Goal: Transaction & Acquisition: Purchase product/service

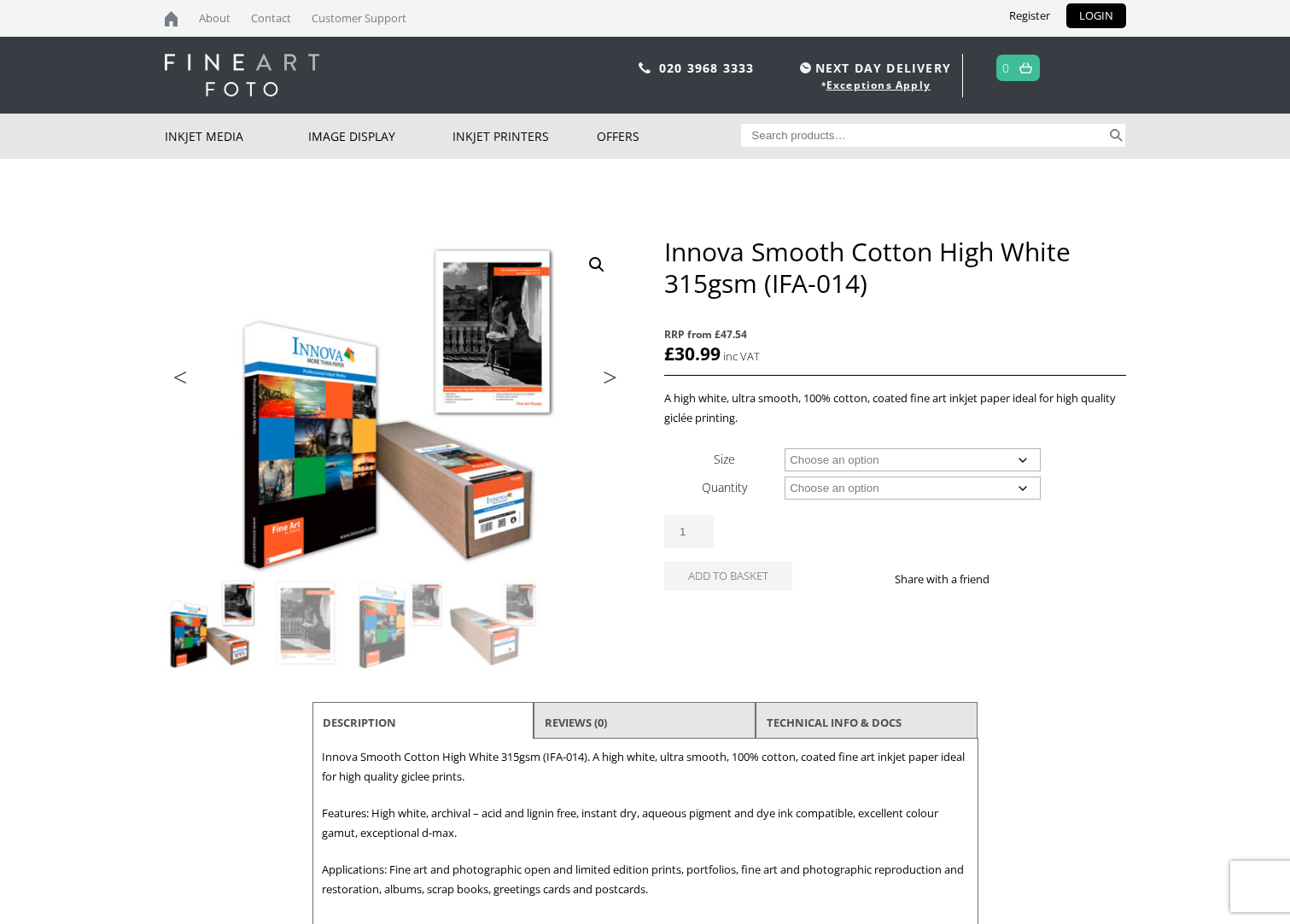
click at [1025, 461] on select "Choose an option A4 Sheet A3 Sheet A3+ Sheet A2 Sheet 17" Wide Roll 24" Wide Ro…" at bounding box center [912, 460] width 256 height 23
click at [784, 449] on select "Choose an option A4 Sheet A3 Sheet A3+ Sheet A2 Sheet 17" Wide Roll 24" Wide Ro…" at bounding box center [912, 460] width 256 height 23
select select "a4-sheet"
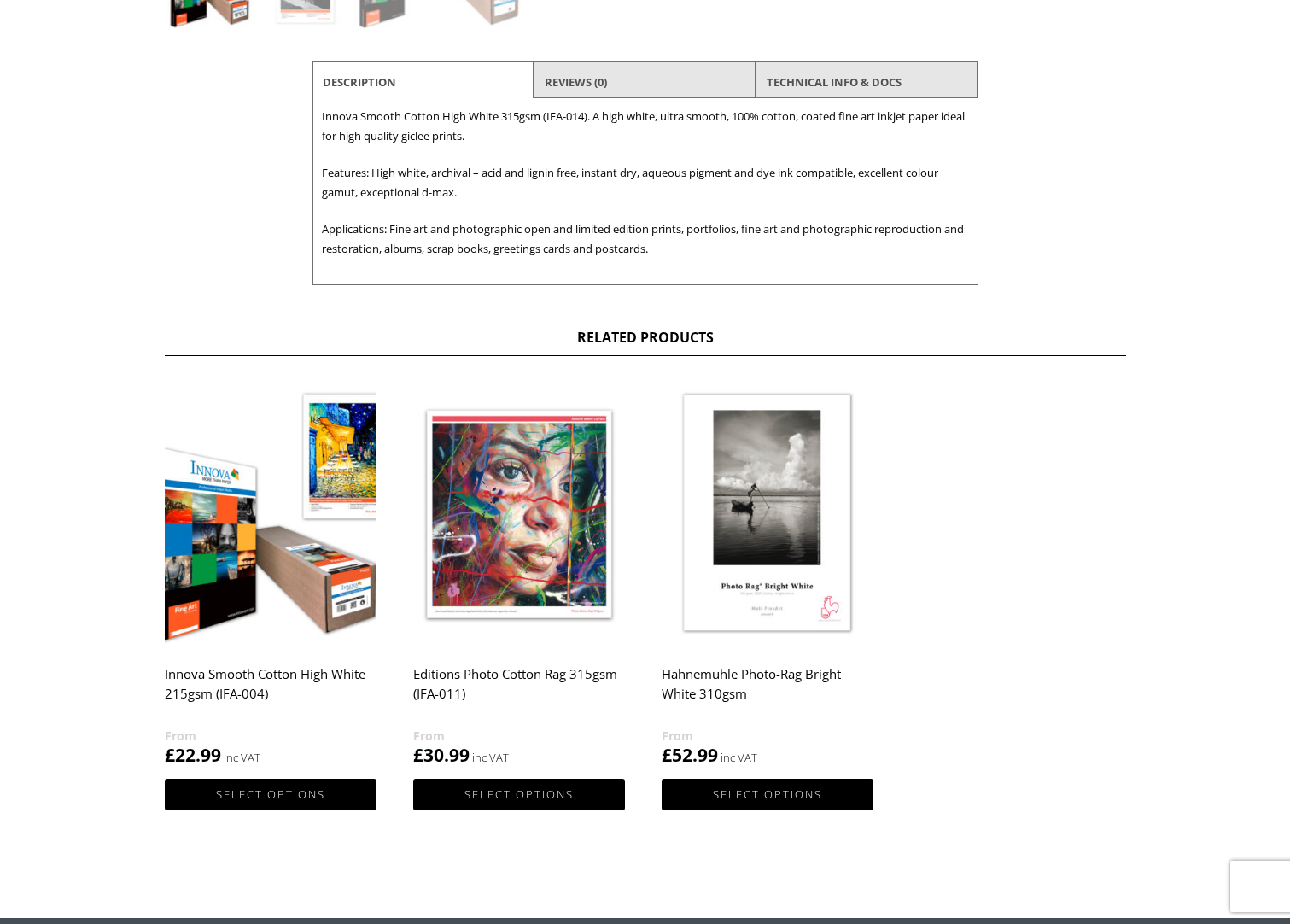
scroll to position [768, 0]
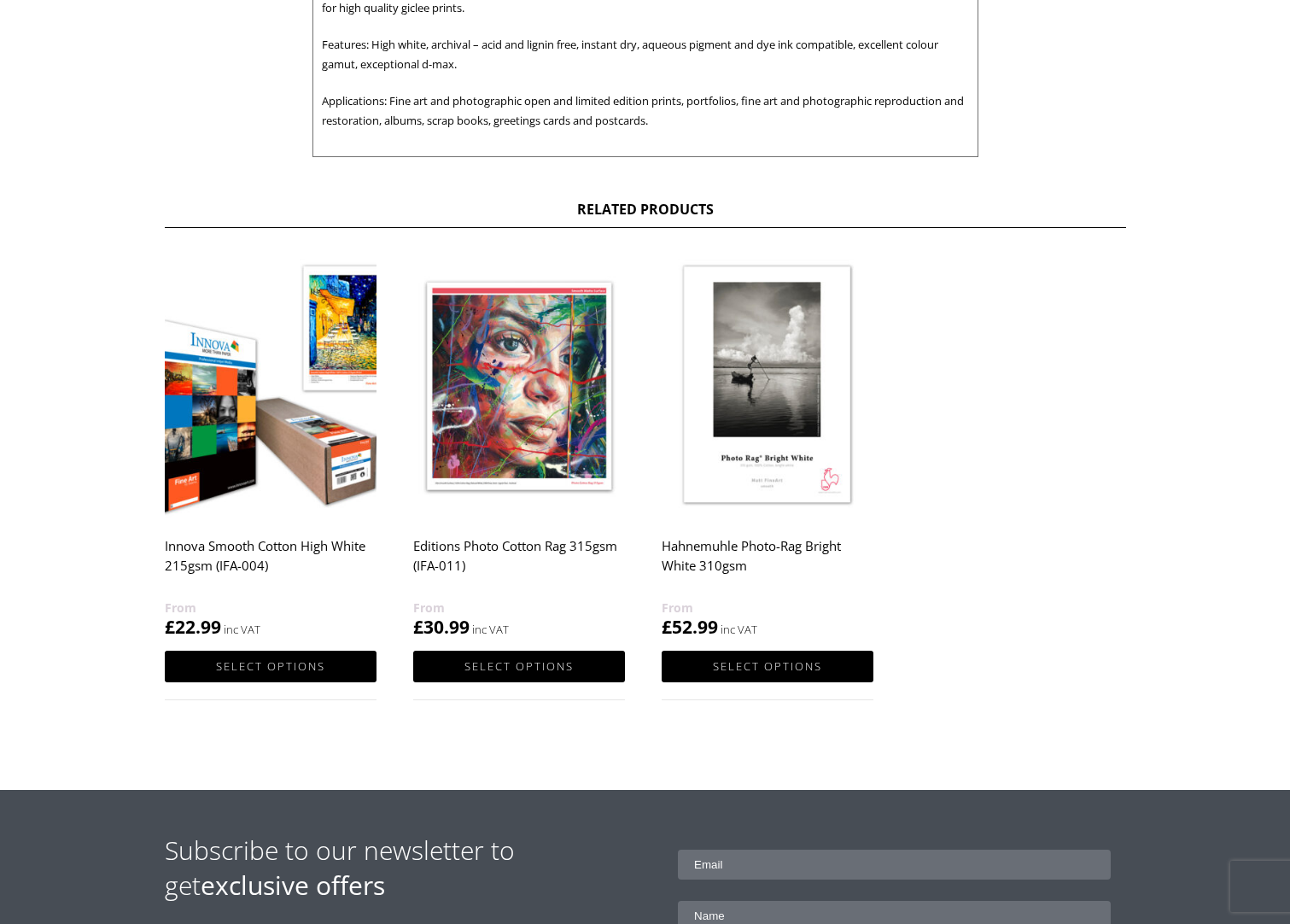
click at [291, 409] on img at bounding box center [271, 386] width 212 height 265
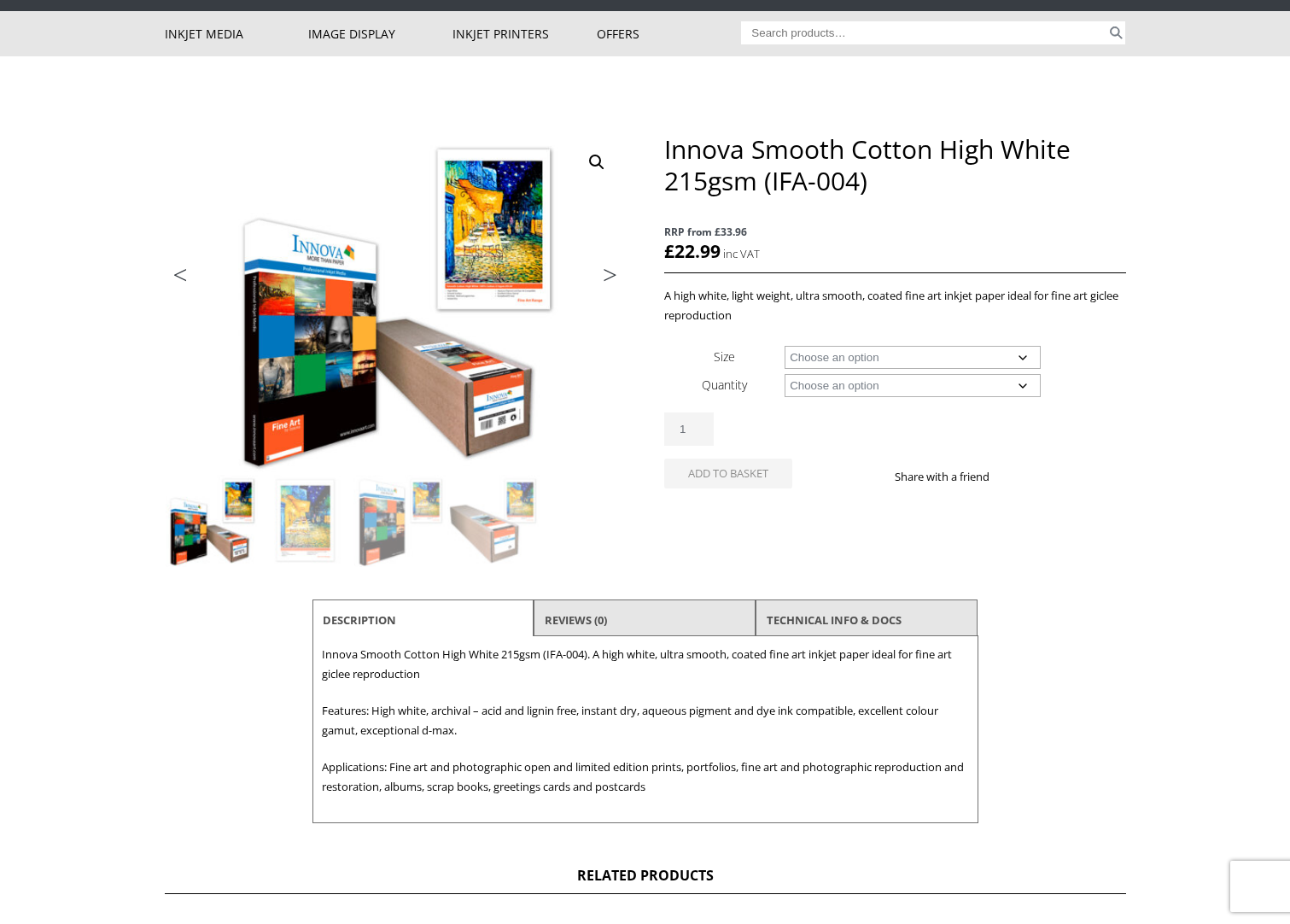
scroll to position [85, 0]
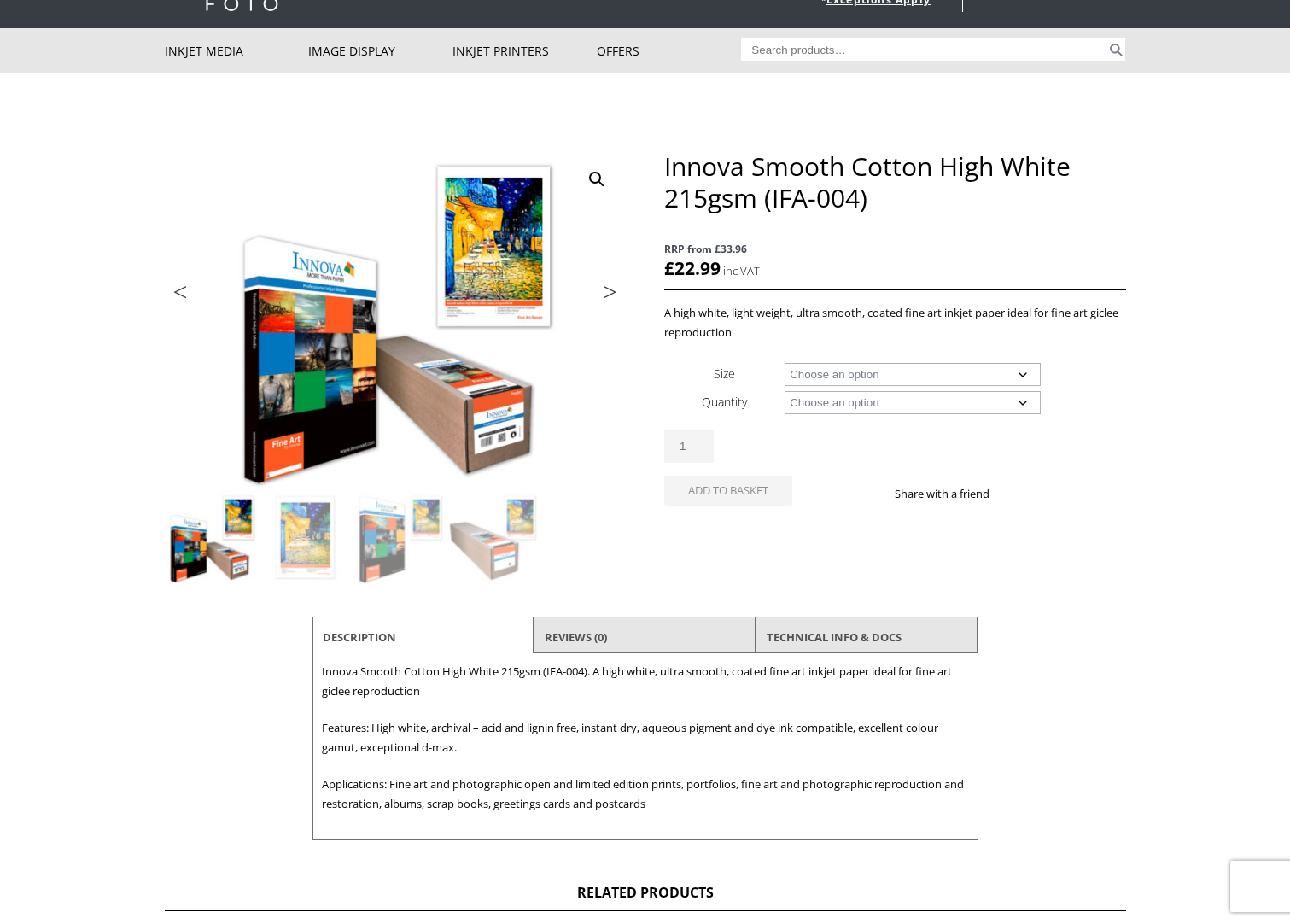
click at [1024, 374] on select "Choose an option A4 Sheet A3 Sheet A3+ Sheet A2 Sheet 17" Wide Roll 24" Wide Ro…" at bounding box center [912, 374] width 256 height 23
click at [784, 363] on select "Choose an option A4 Sheet A3 Sheet A3+ Sheet A2 Sheet 17" Wide Roll 24" Wide Ro…" at bounding box center [912, 374] width 256 height 23
select select "a4-sheet"
click at [1024, 403] on select "Choose an option 25 Sheets" at bounding box center [912, 402] width 256 height 23
select select "25-sheets"
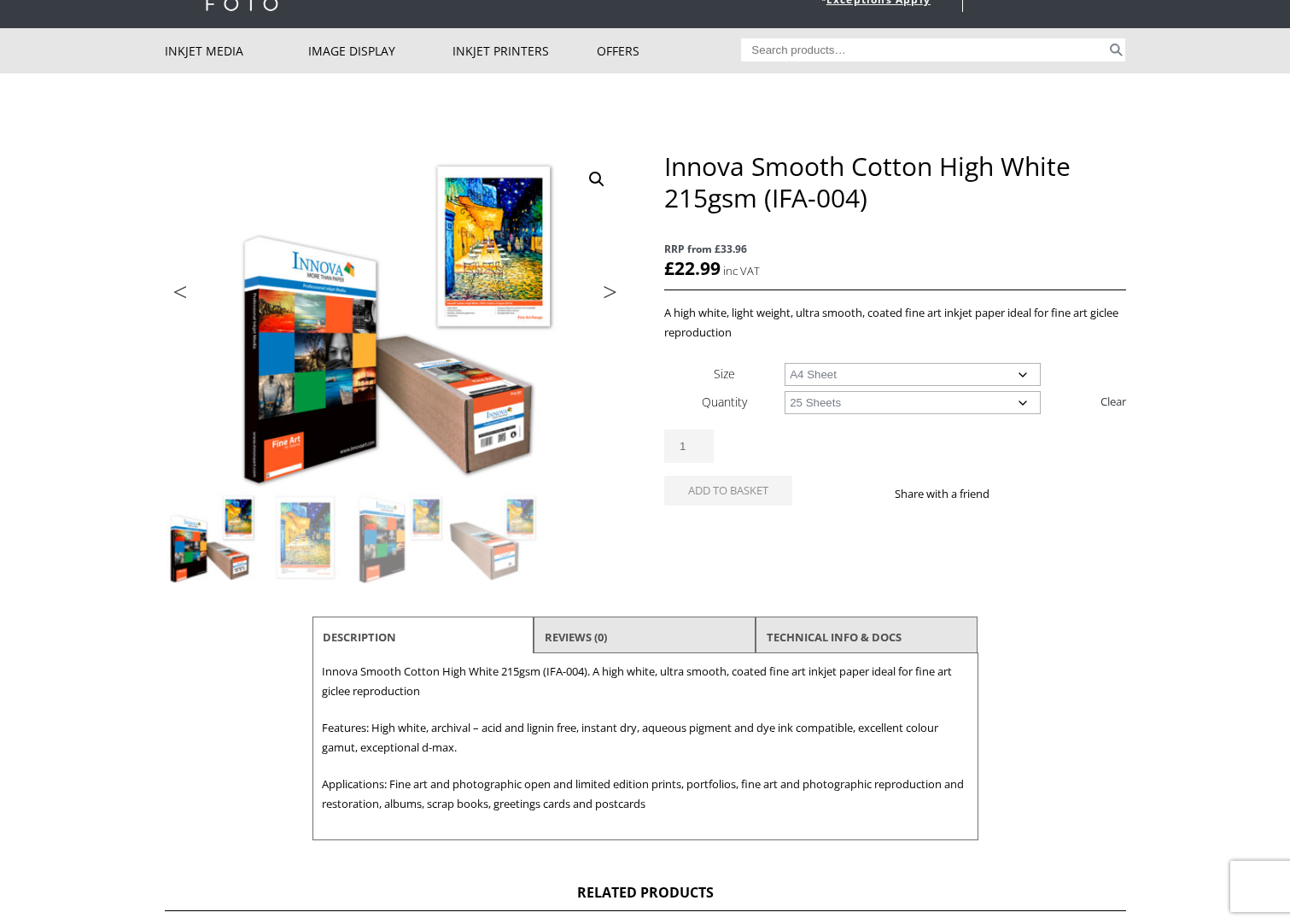
click at [784, 391] on select "Choose an option 25 Sheets" at bounding box center [912, 402] width 256 height 23
select select "a4-sheet"
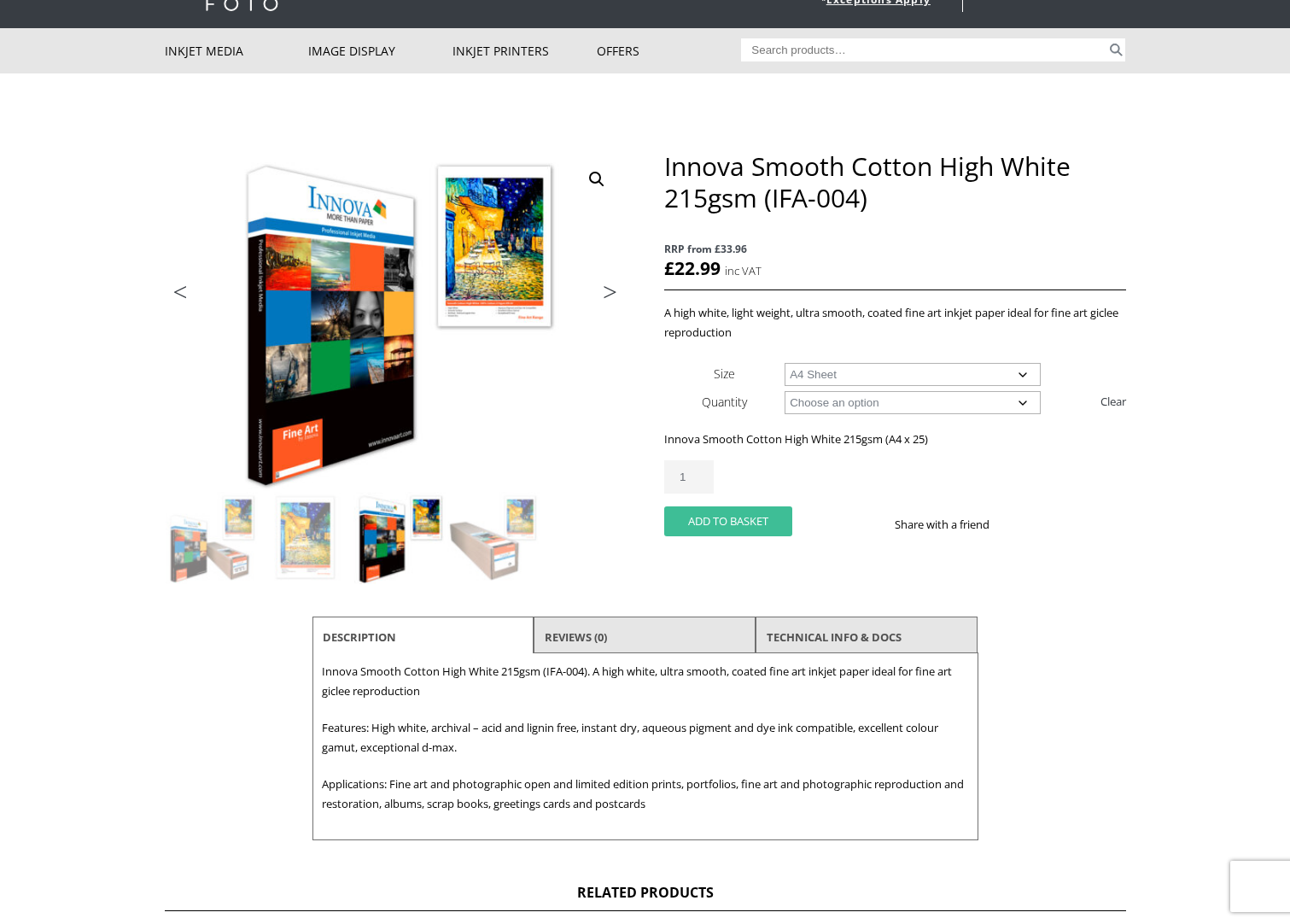
click at [769, 515] on button "Add to basket" at bounding box center [728, 521] width 128 height 30
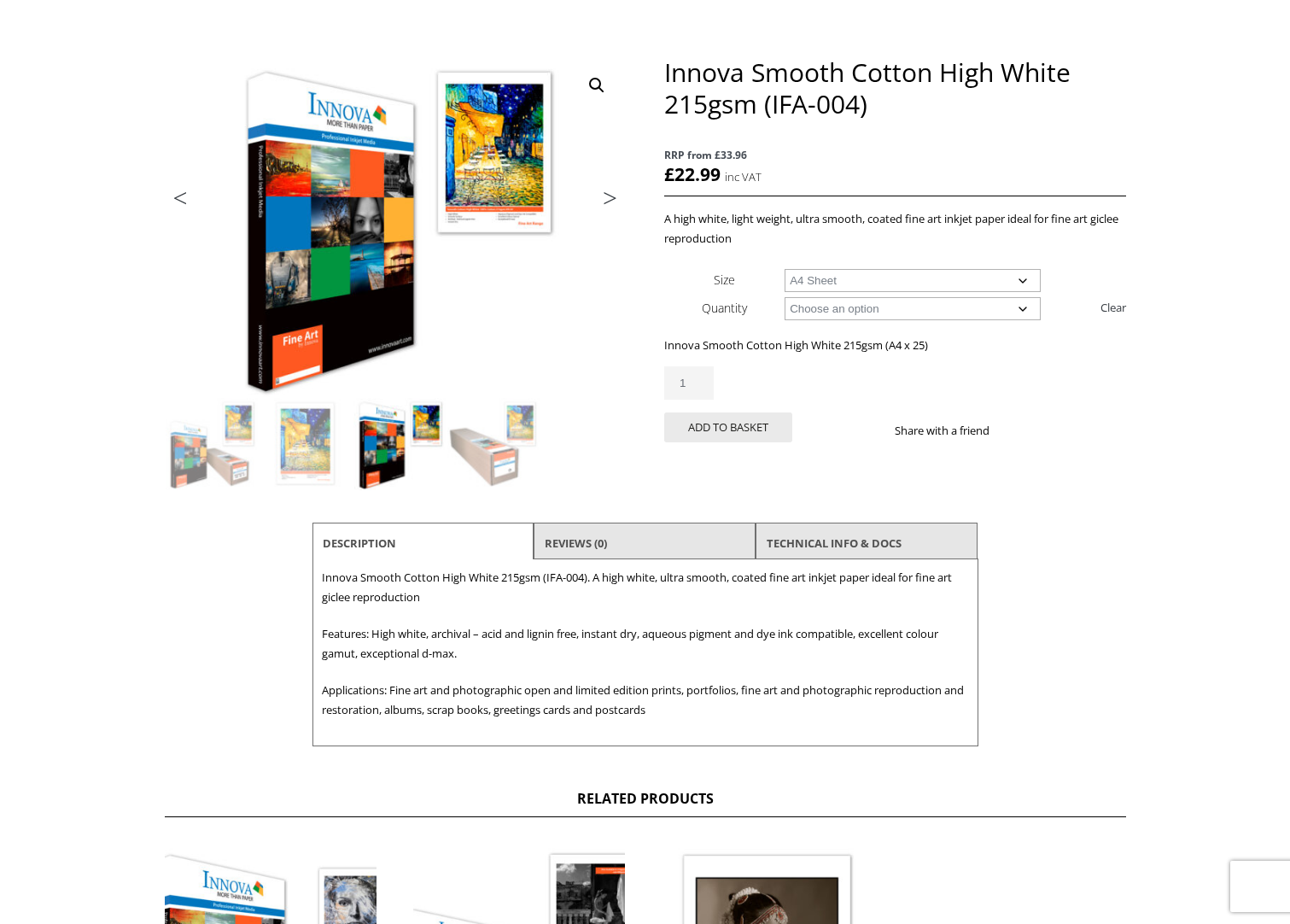
scroll to position [256, 0]
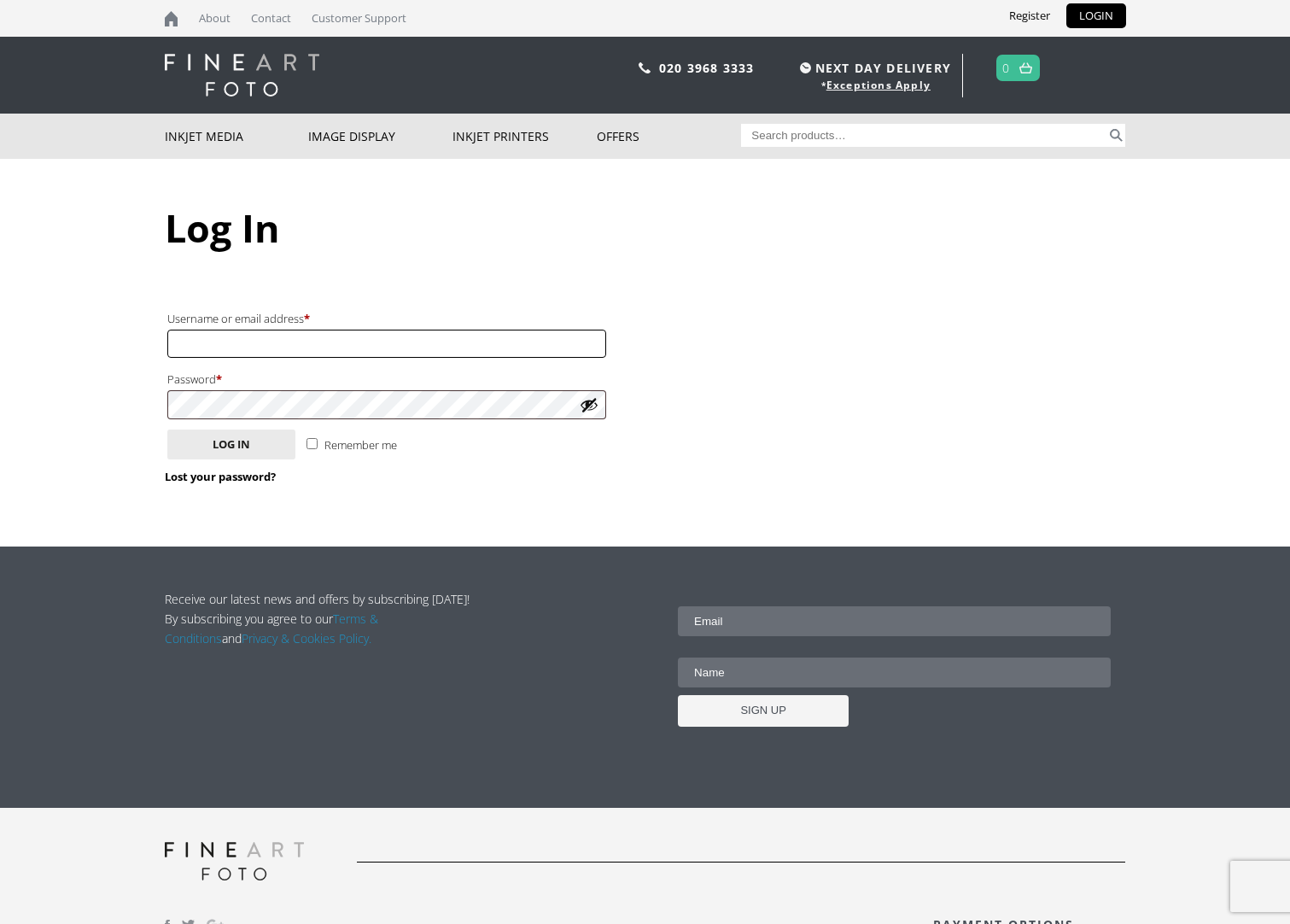
click at [539, 350] on input "Username or email address * Required" at bounding box center [386, 344] width 439 height 28
type input "lil.yihcam@talk21.com"
click at [598, 407] on button "Show password" at bounding box center [589, 405] width 19 height 19
click at [261, 440] on button "Log in" at bounding box center [231, 445] width 128 height 30
click at [314, 450] on label "Remember me" at bounding box center [352, 443] width 91 height 26
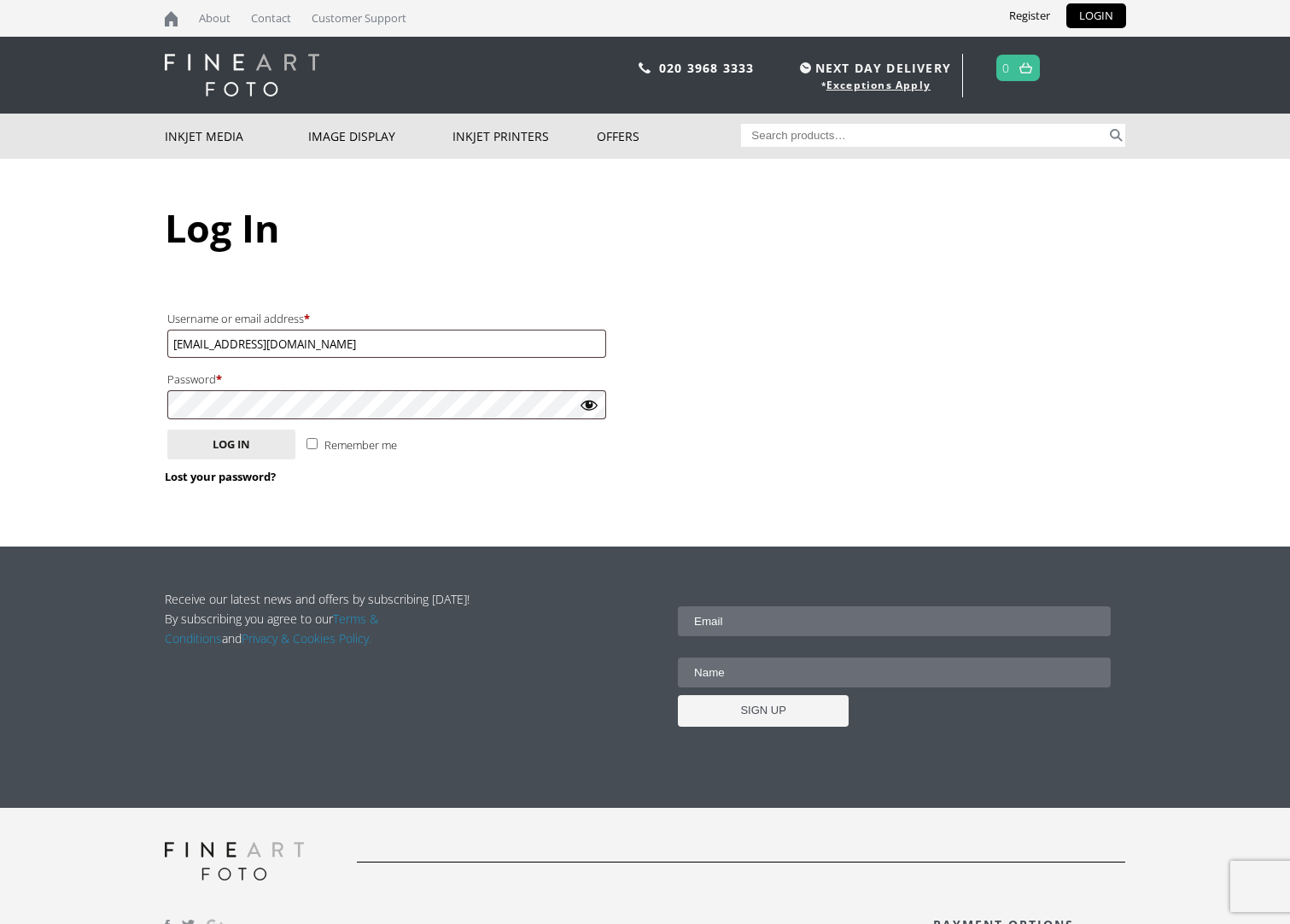
click at [314, 450] on input "Remember me" at bounding box center [312, 443] width 11 height 11
checkbox input "true"
click at [446, 345] on input "Username or email address * Required" at bounding box center [386, 344] width 439 height 28
type input "[PERSON_NAME].yih"
click at [491, 491] on div "Login Username or email address * Required [PERSON_NAME].yih Password * Require…" at bounding box center [395, 396] width 461 height 216
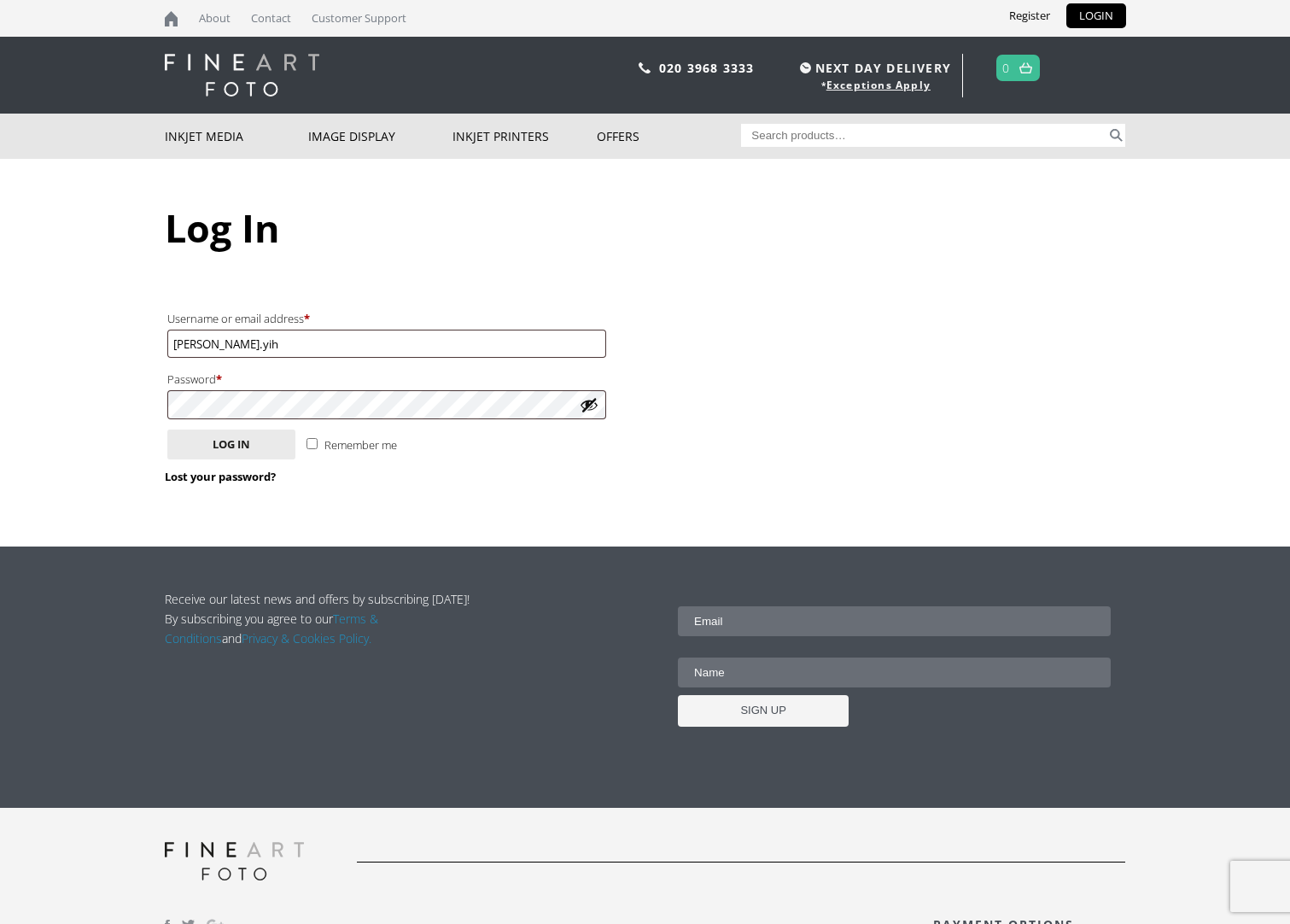
click at [589, 403] on button "Show password" at bounding box center [589, 405] width 19 height 19
click at [240, 443] on button "Log in" at bounding box center [231, 445] width 128 height 30
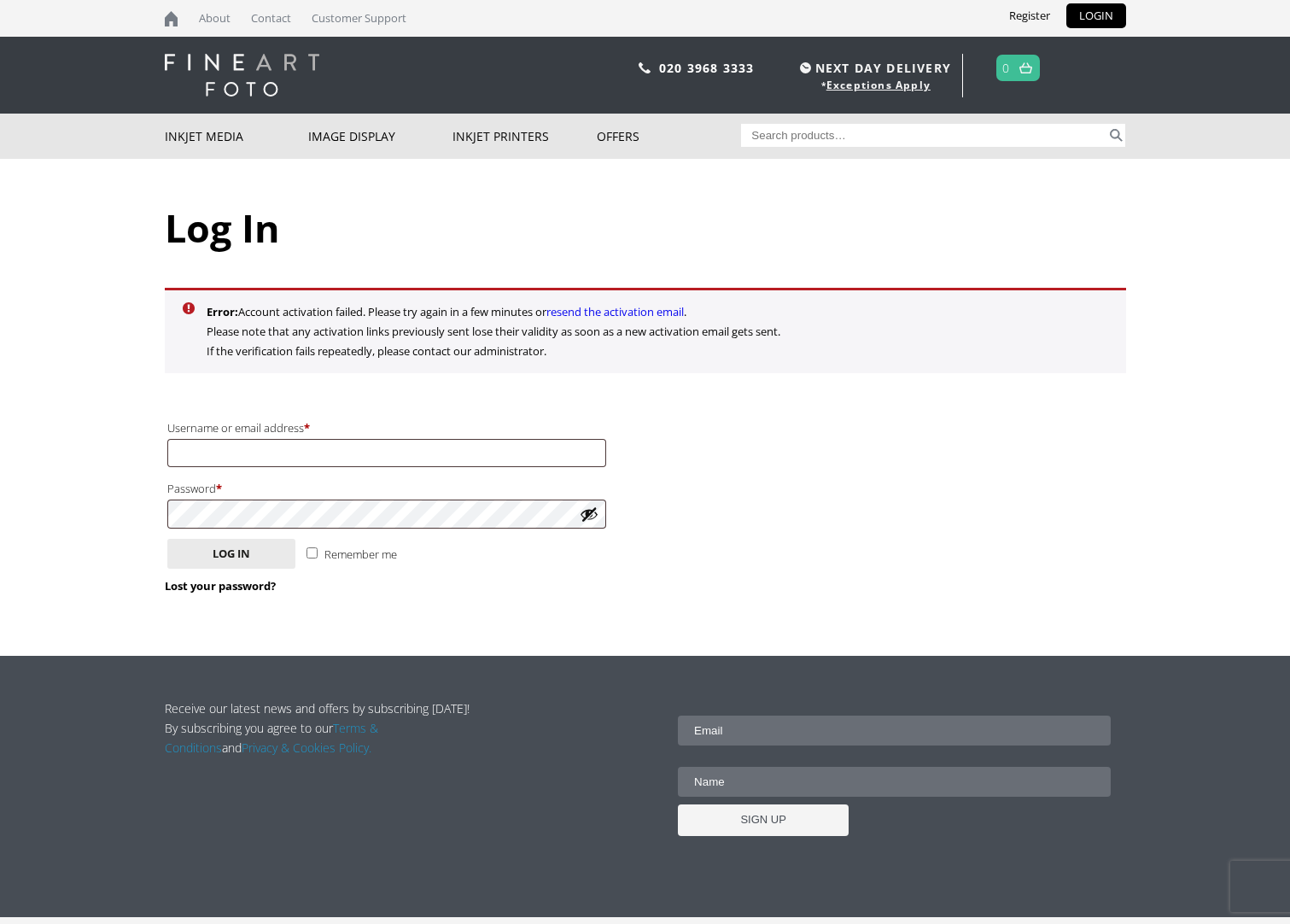
click at [627, 311] on link "resend the activation email" at bounding box center [616, 311] width 138 height 15
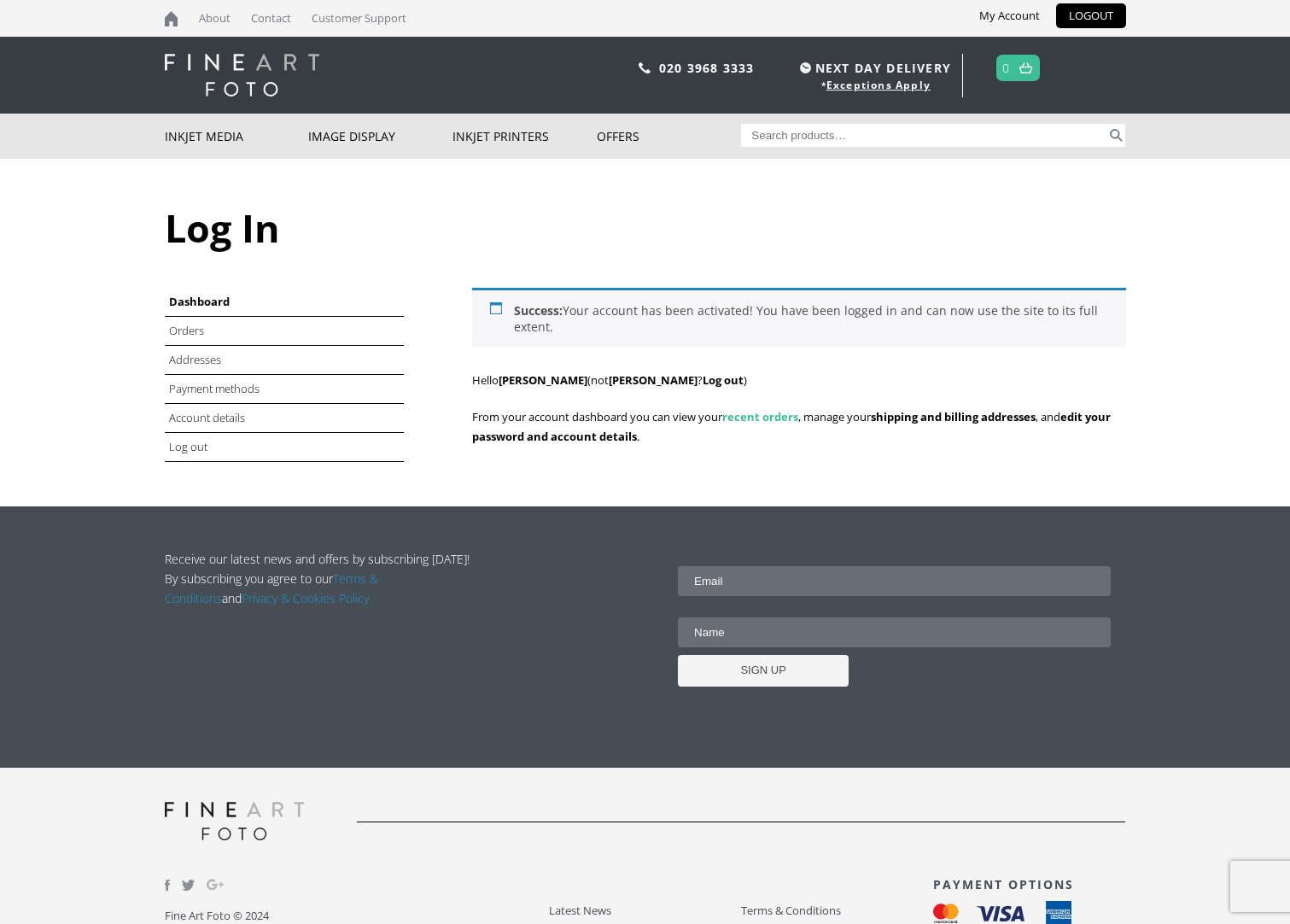
click at [740, 419] on link "recent orders" at bounding box center [760, 416] width 76 height 15
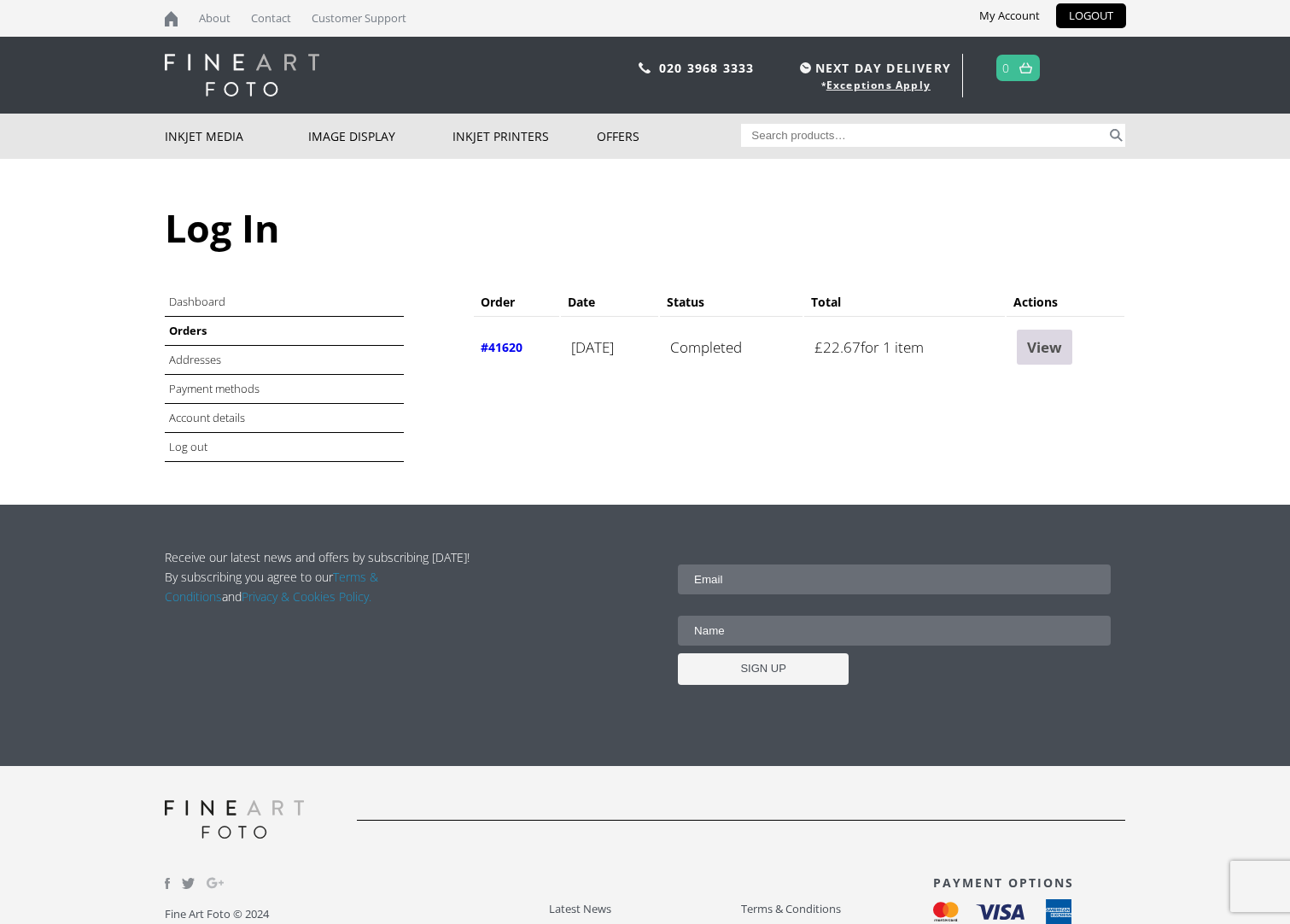
click at [1060, 349] on link "View" at bounding box center [1045, 347] width 56 height 35
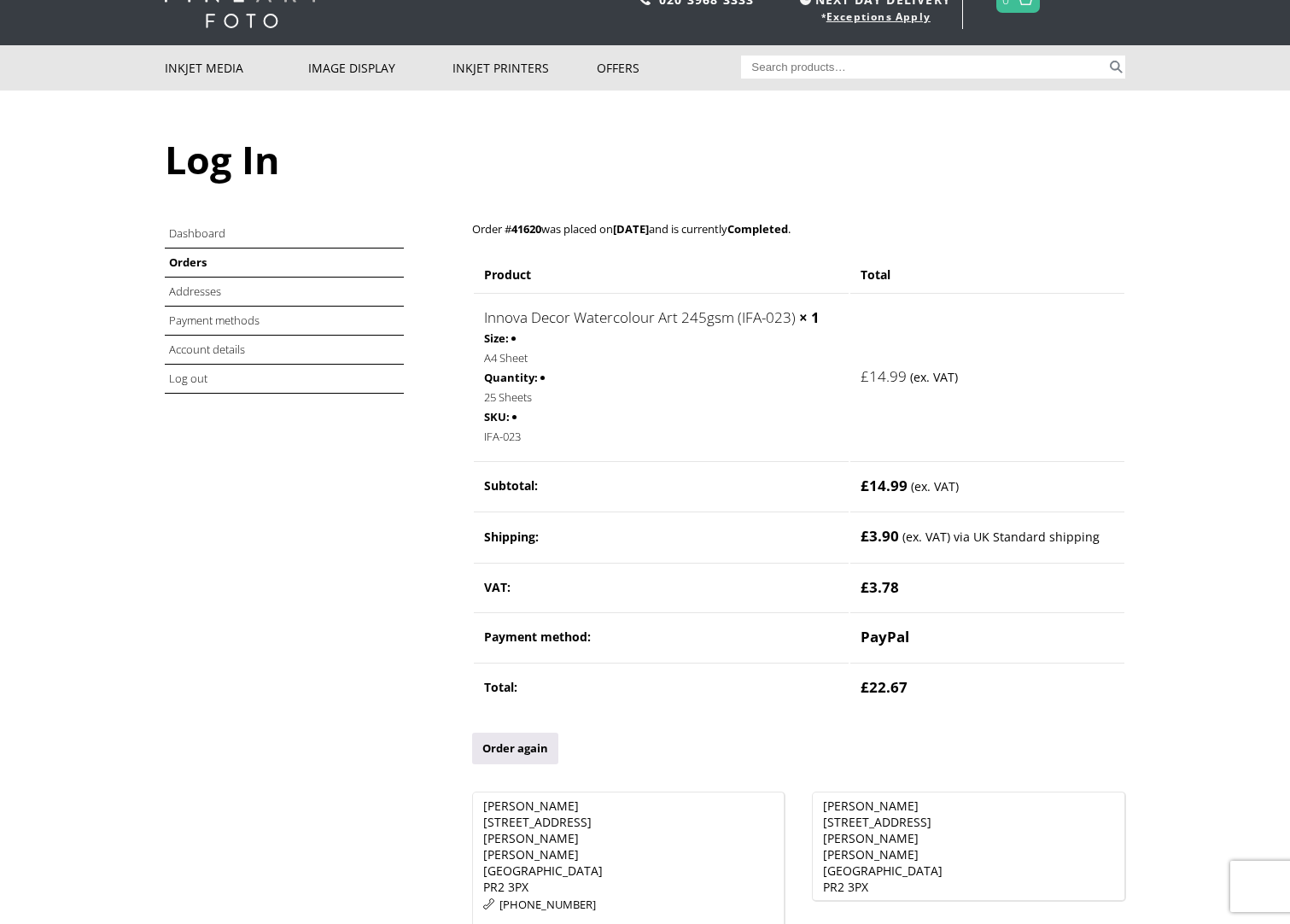
scroll to position [171, 0]
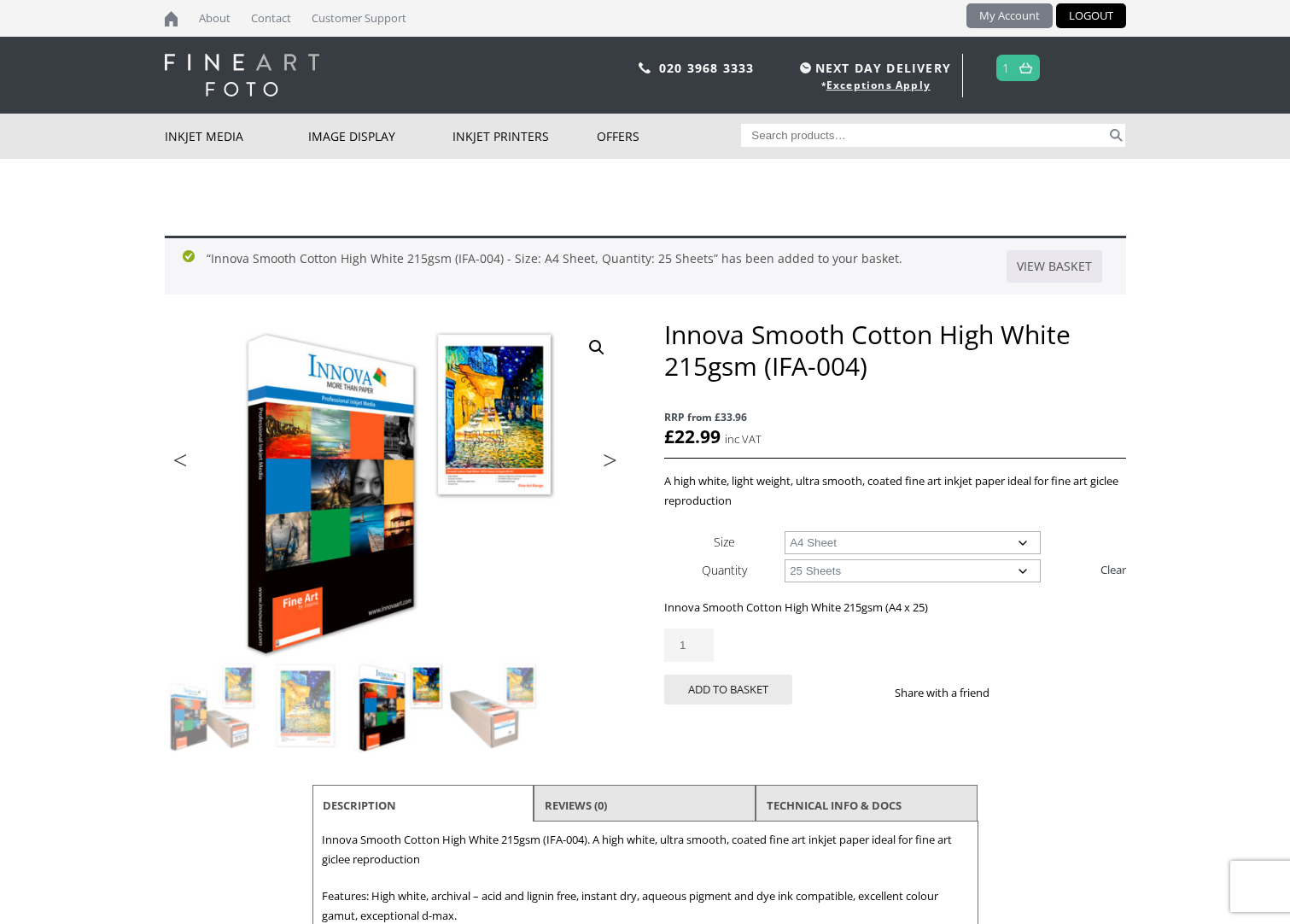
click at [1007, 15] on link "My Account" at bounding box center [1009, 15] width 86 height 25
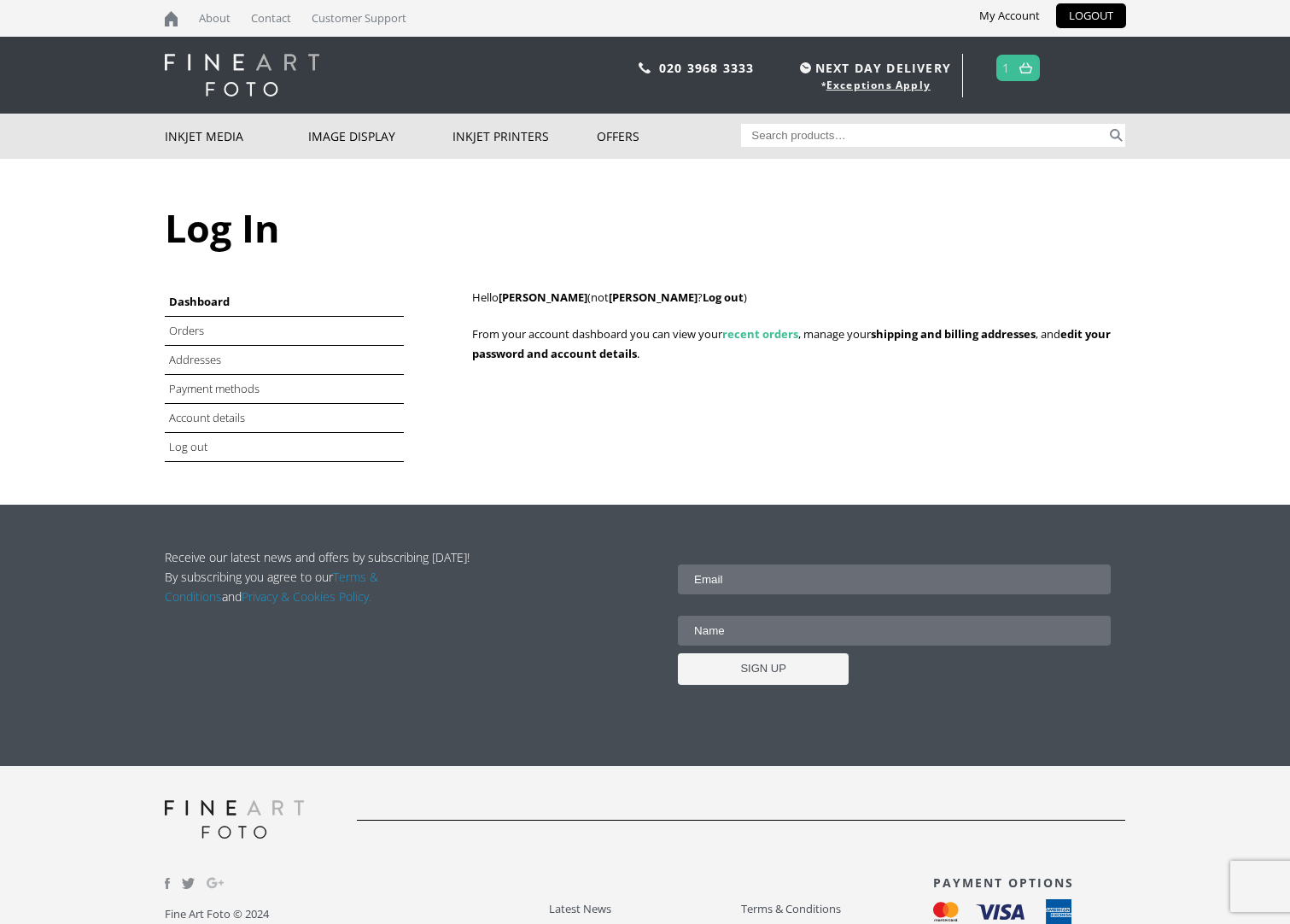
click at [766, 337] on link "recent orders" at bounding box center [760, 333] width 76 height 15
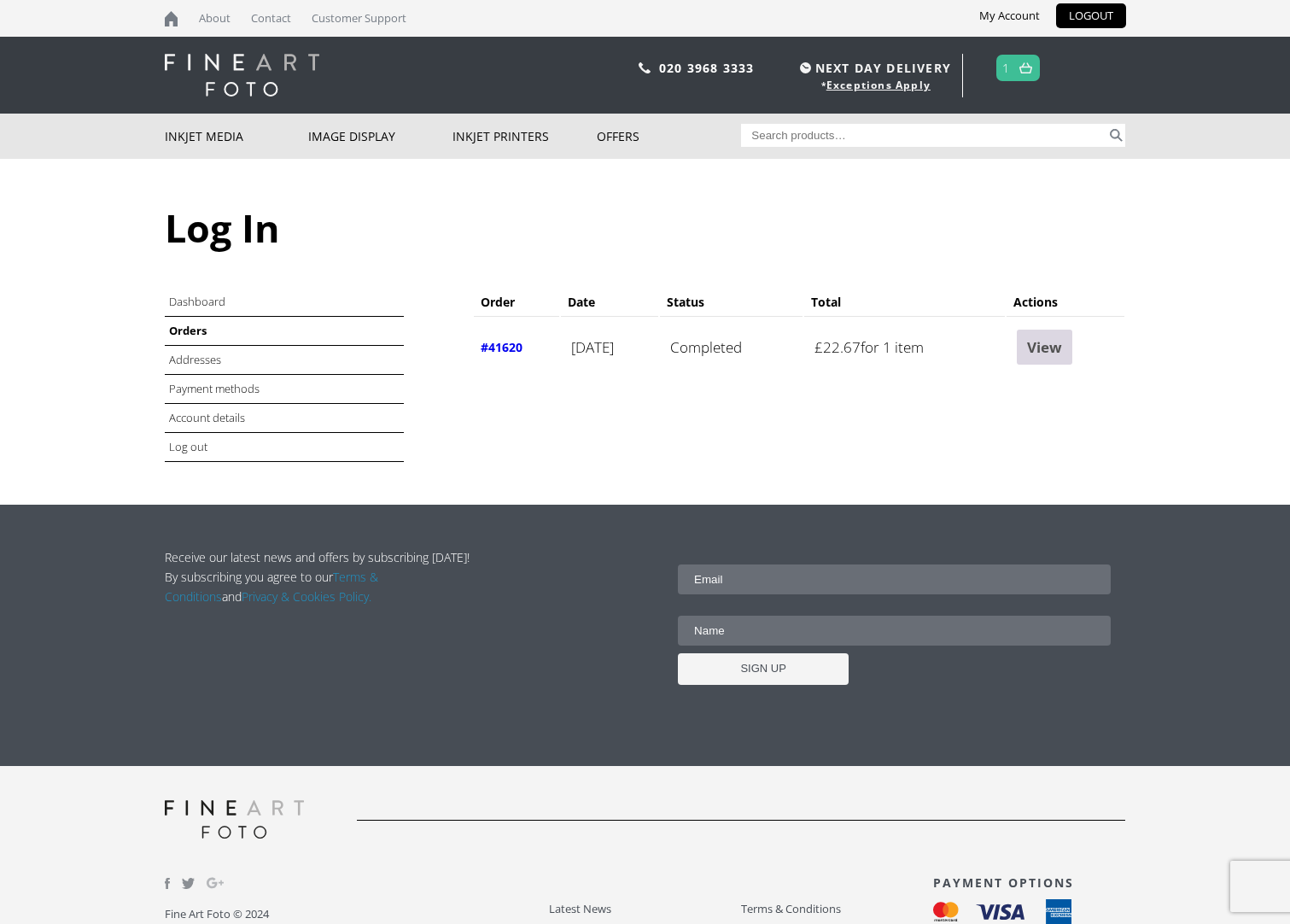
click at [1066, 355] on link "View" at bounding box center [1045, 347] width 56 height 35
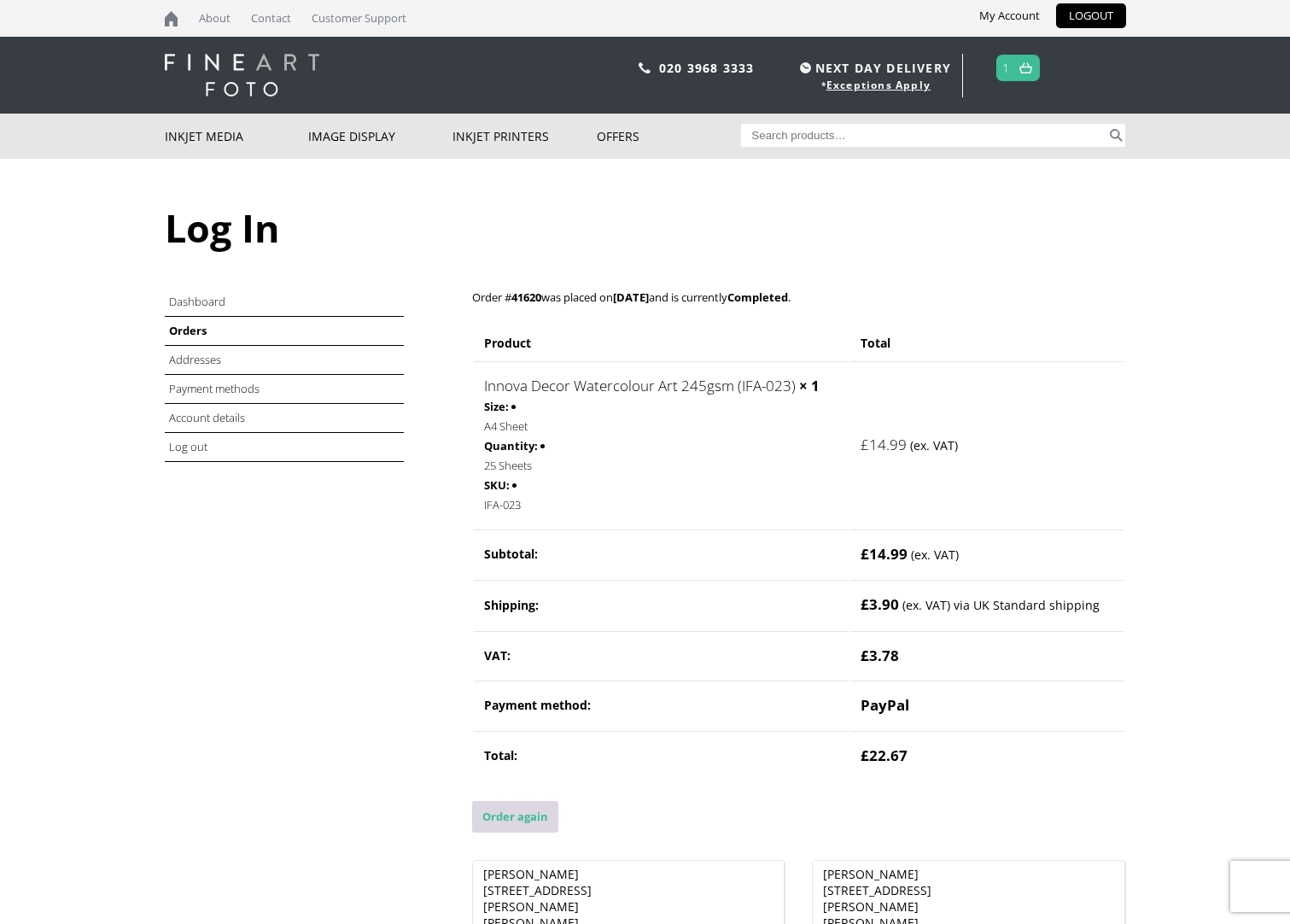
click at [507, 819] on link "Order again" at bounding box center [516, 817] width 86 height 32
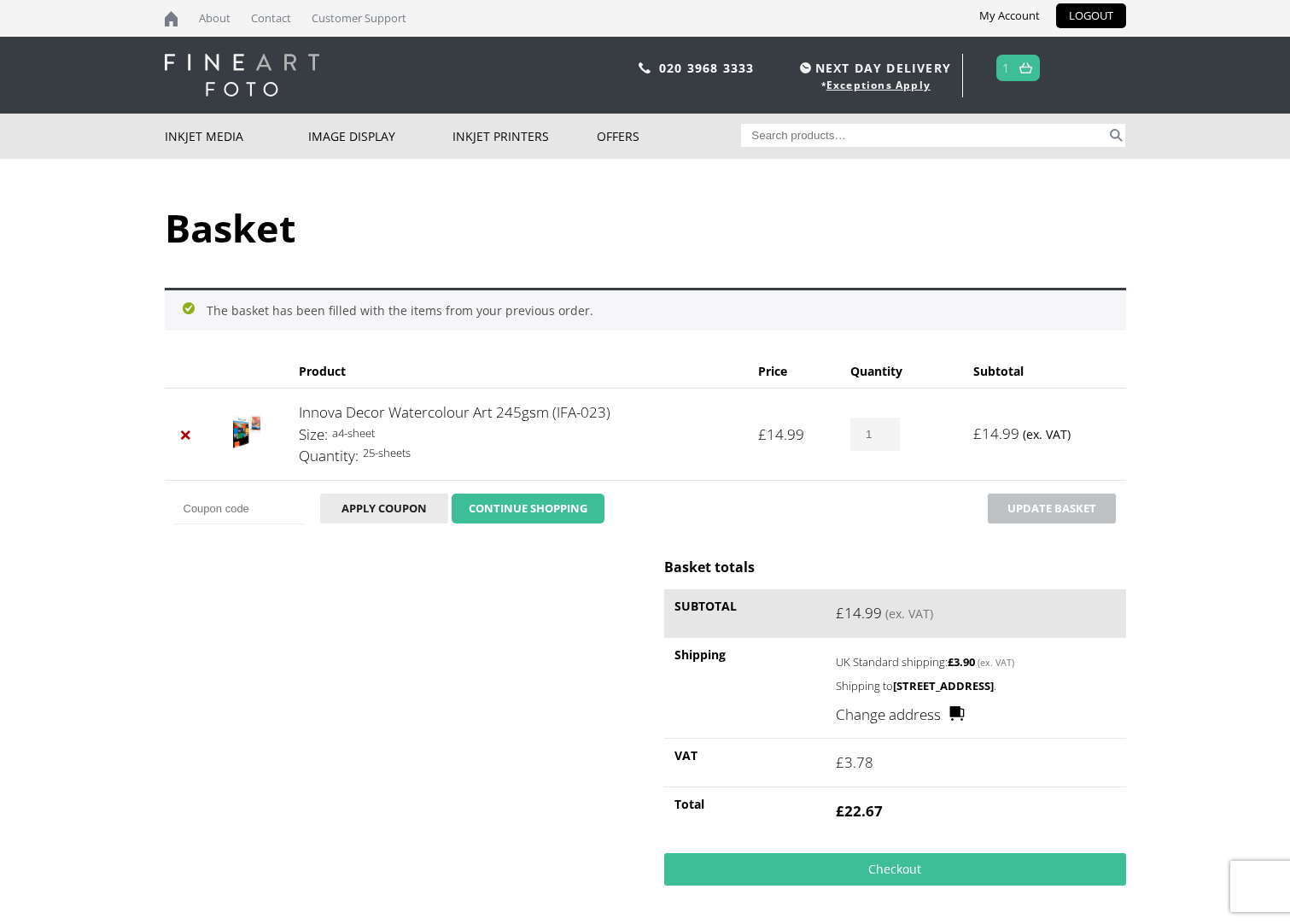
click at [524, 508] on link "CONTINUE SHOPPING" at bounding box center [528, 508] width 153 height 31
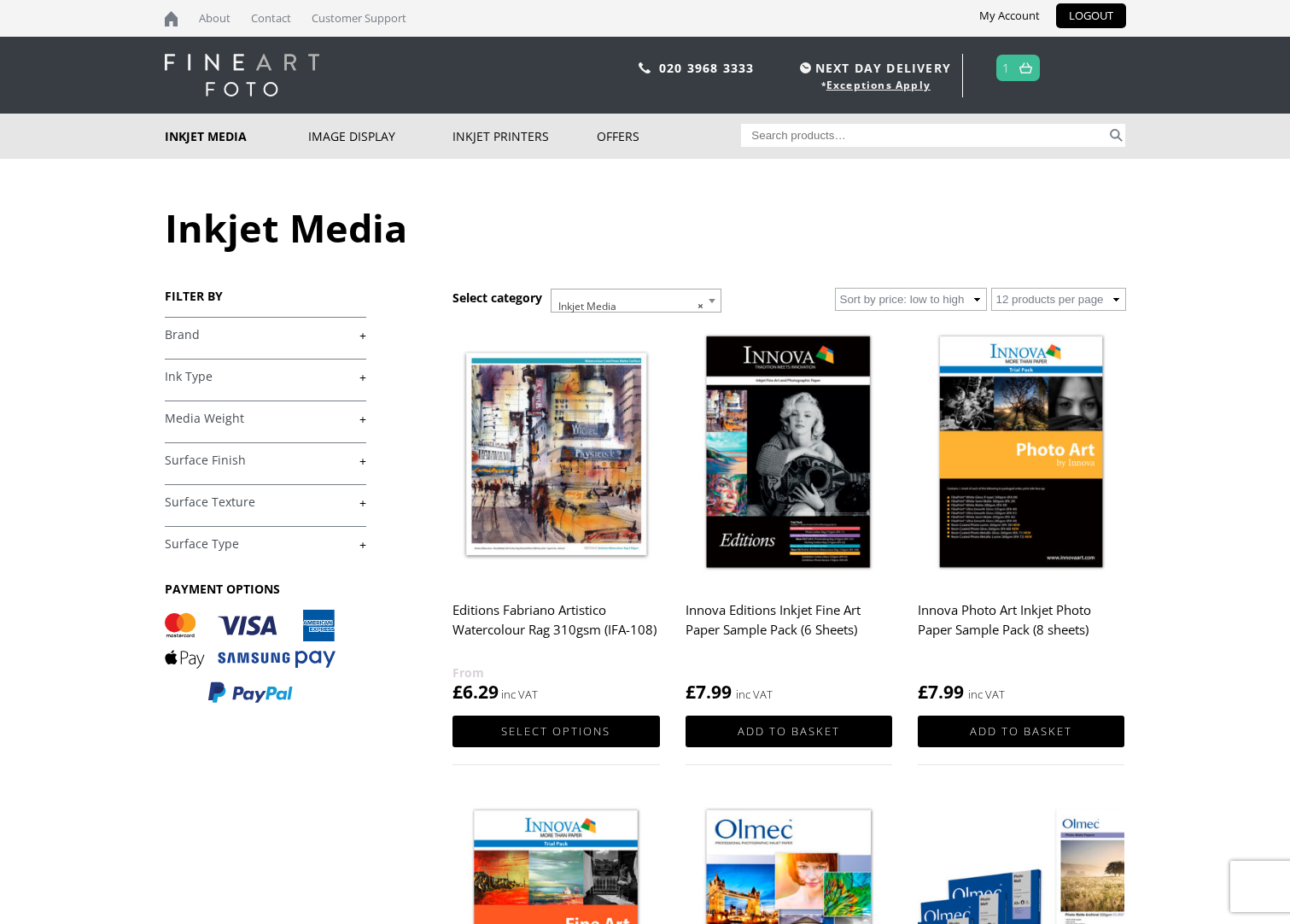
click at [1030, 515] on img at bounding box center [1021, 454] width 207 height 259
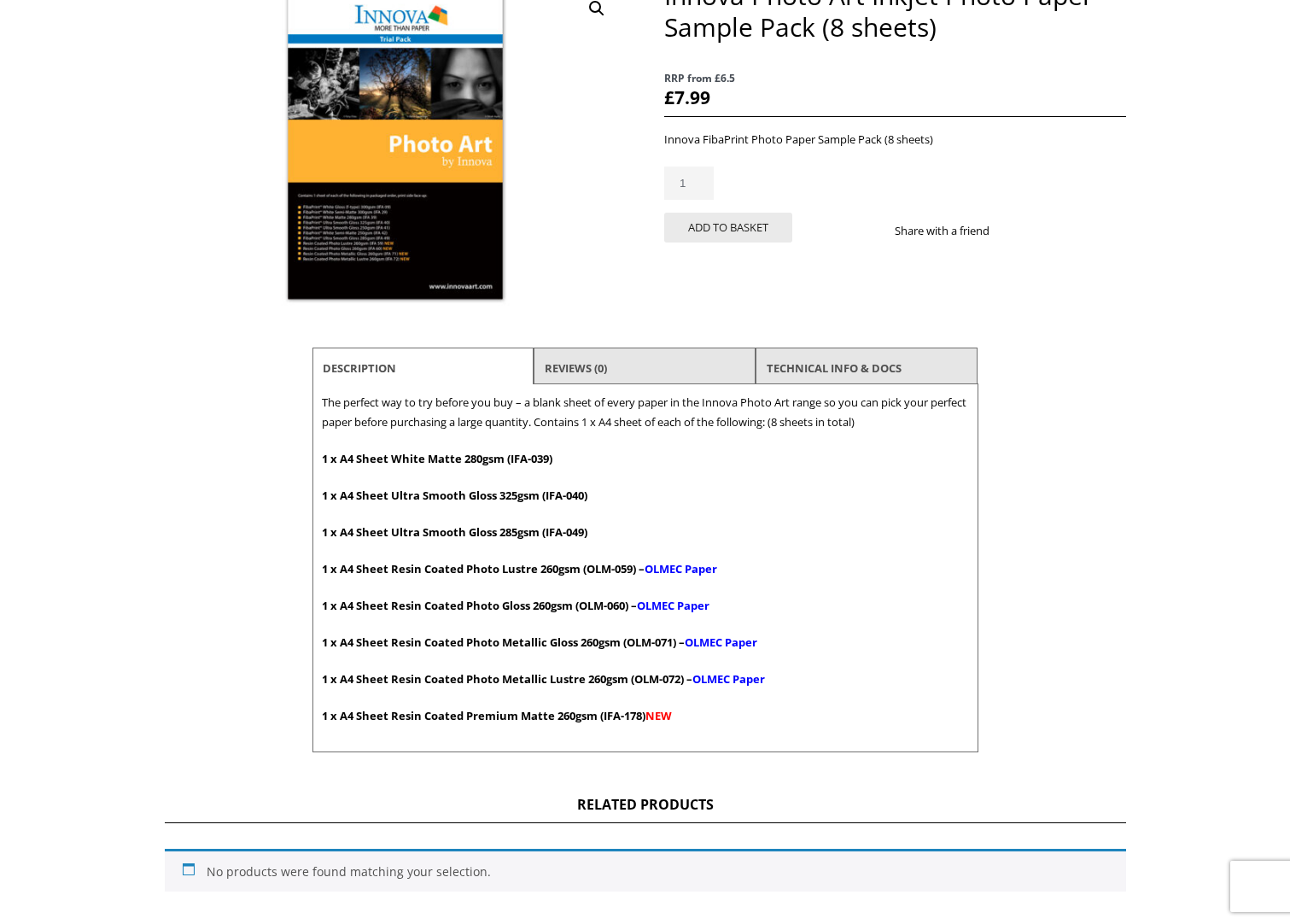
scroll to position [85, 0]
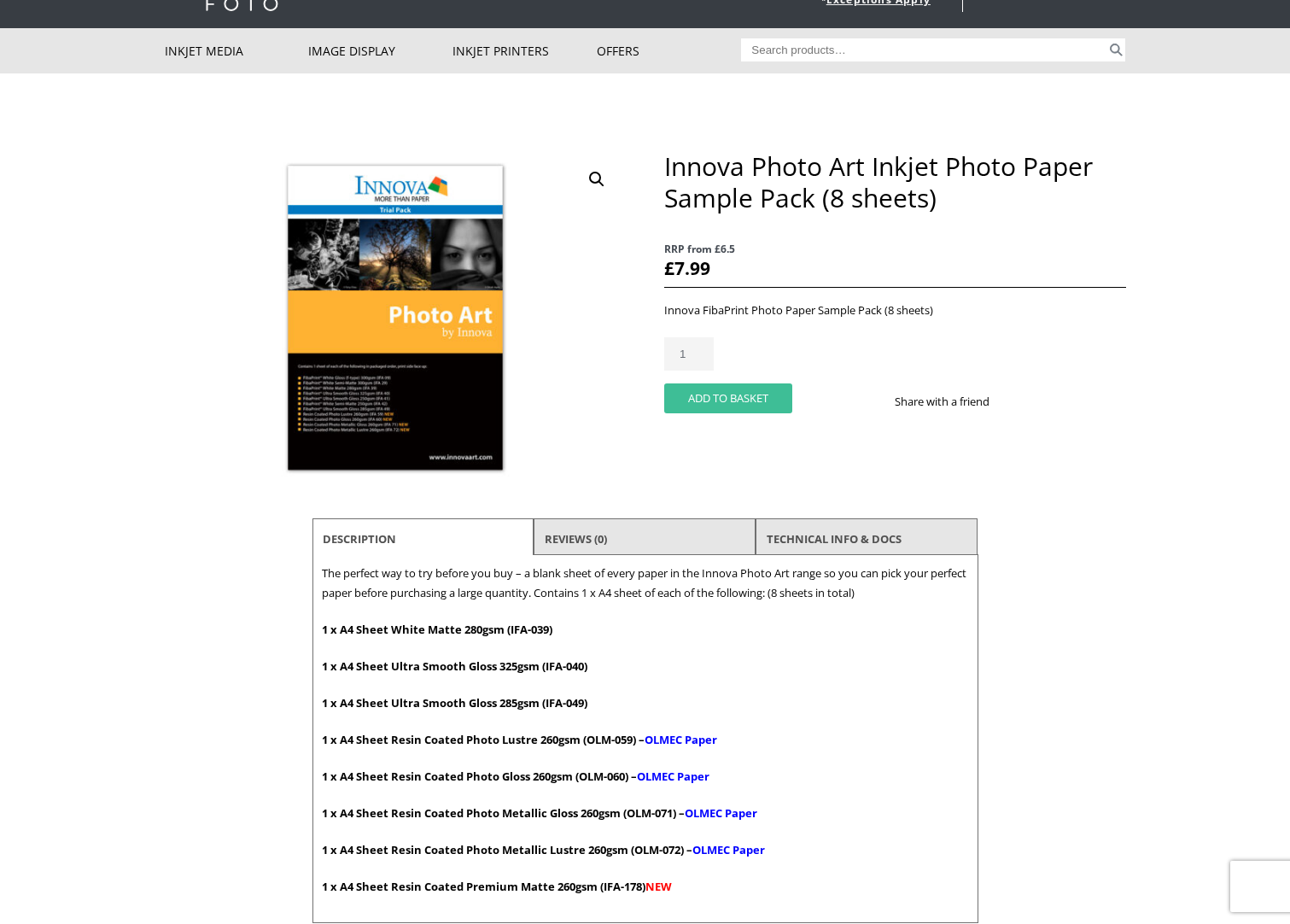
click at [719, 403] on button "Add to basket" at bounding box center [728, 399] width 128 height 30
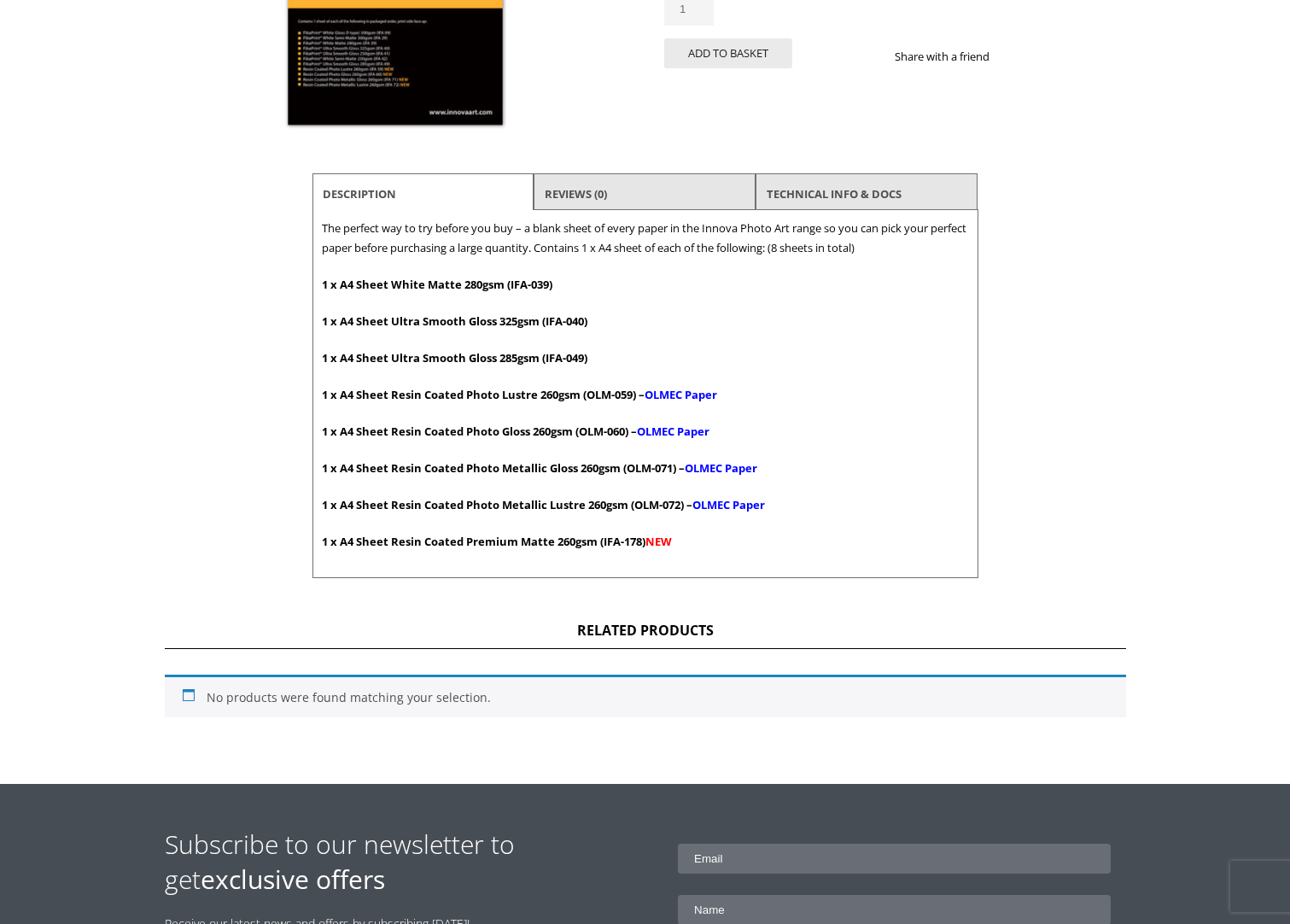
scroll to position [512, 0]
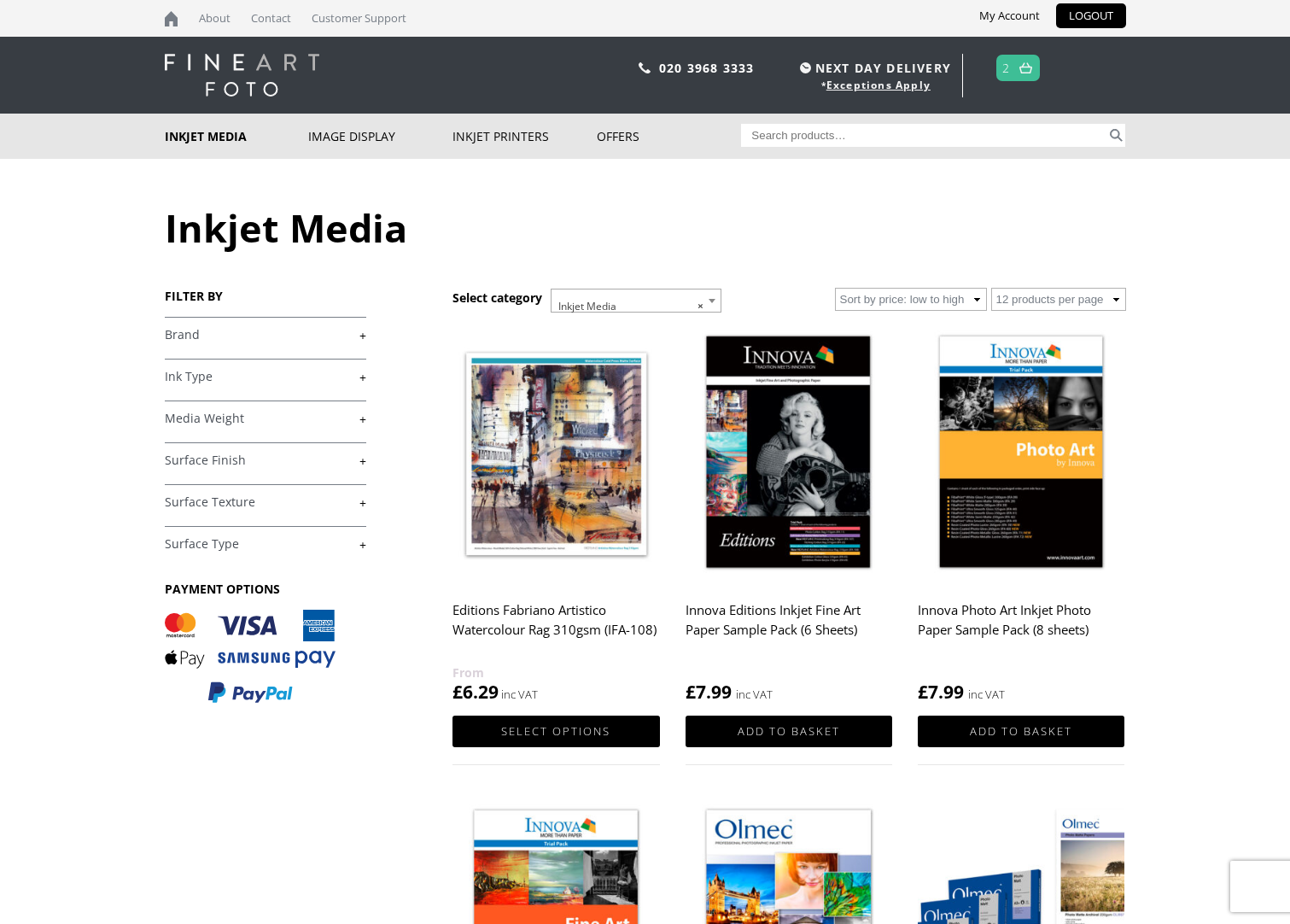
click at [784, 530] on img at bounding box center [788, 454] width 207 height 259
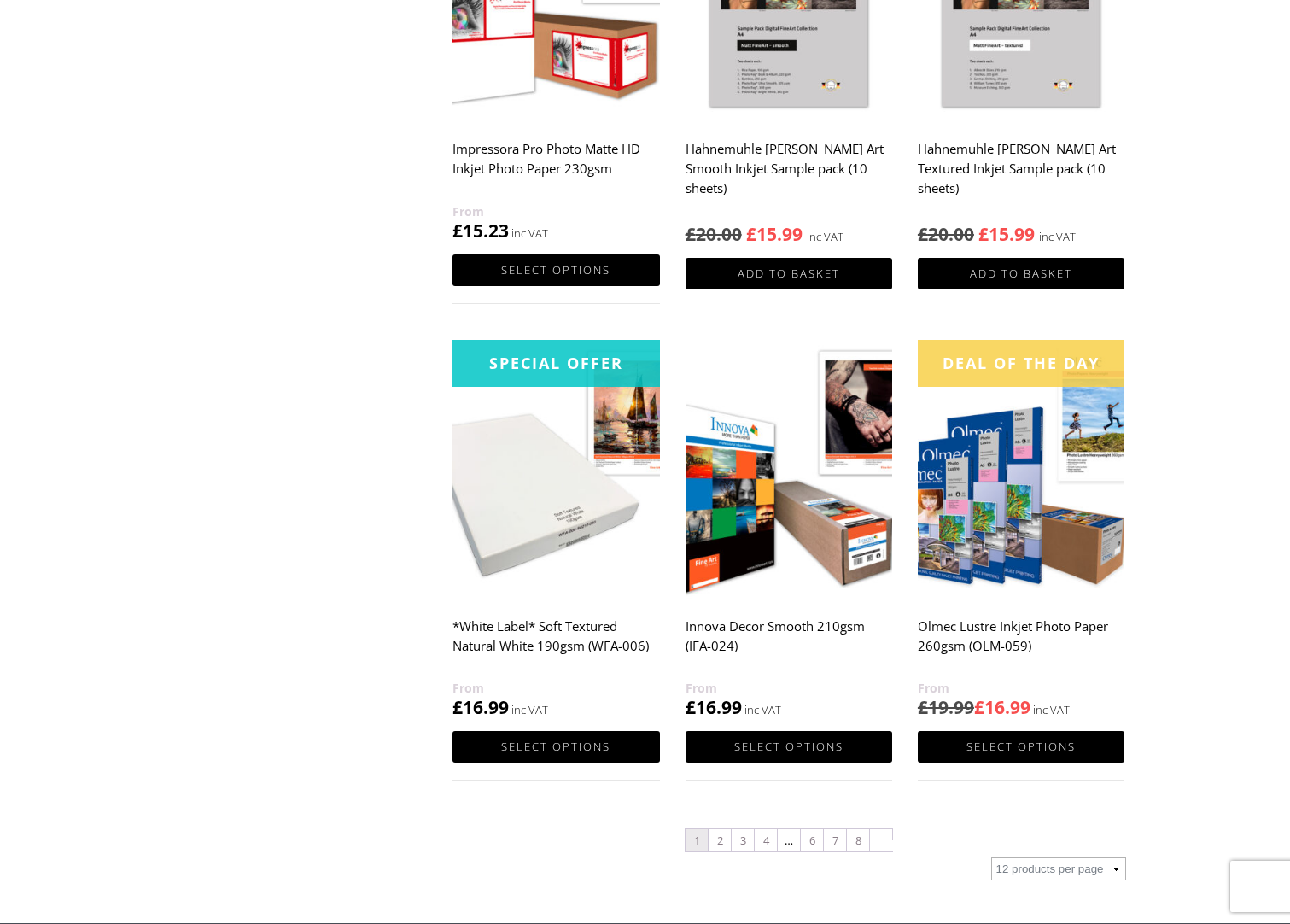
scroll to position [1536, 0]
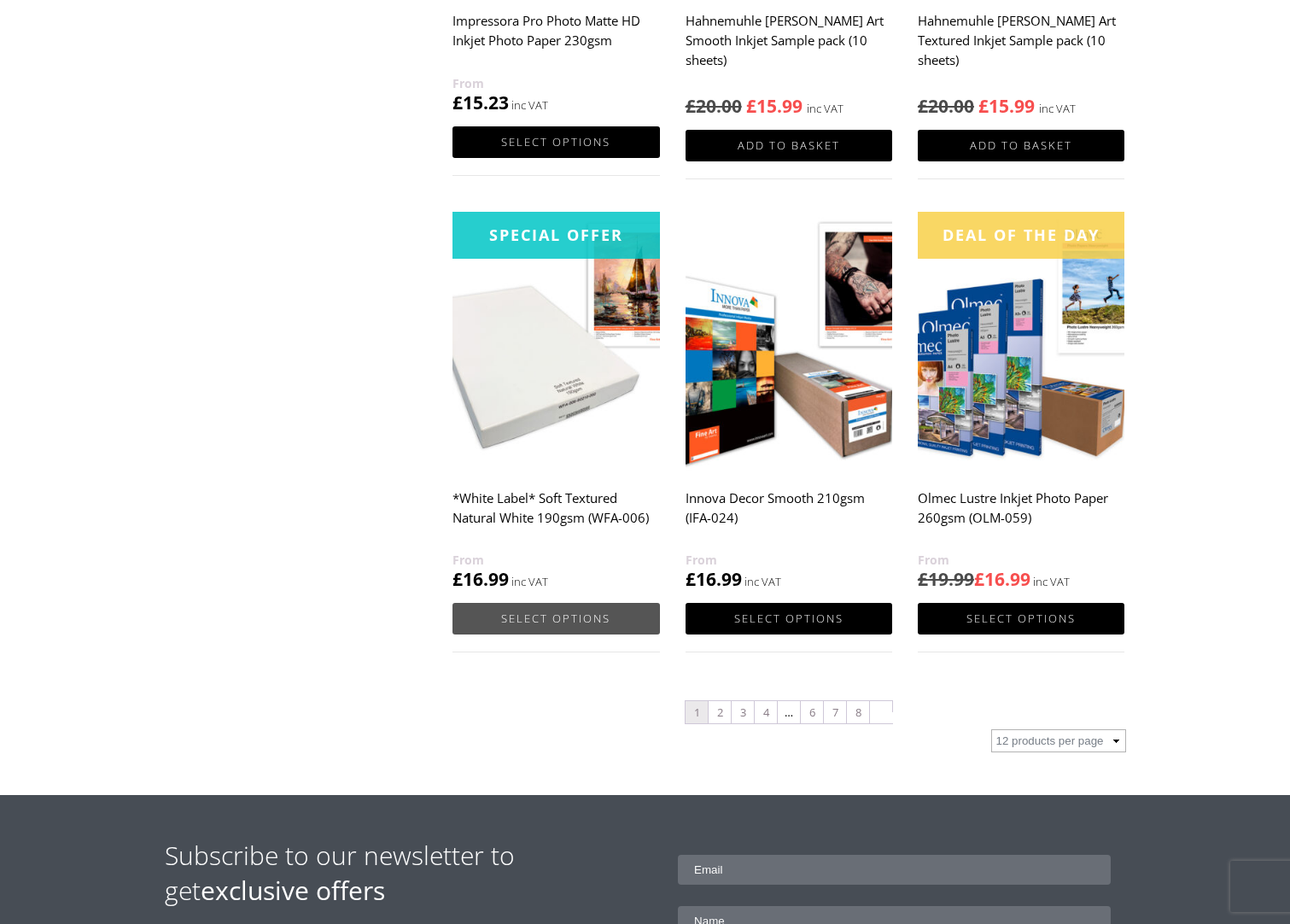
click at [535, 627] on link "Select options" at bounding box center [556, 618] width 207 height 32
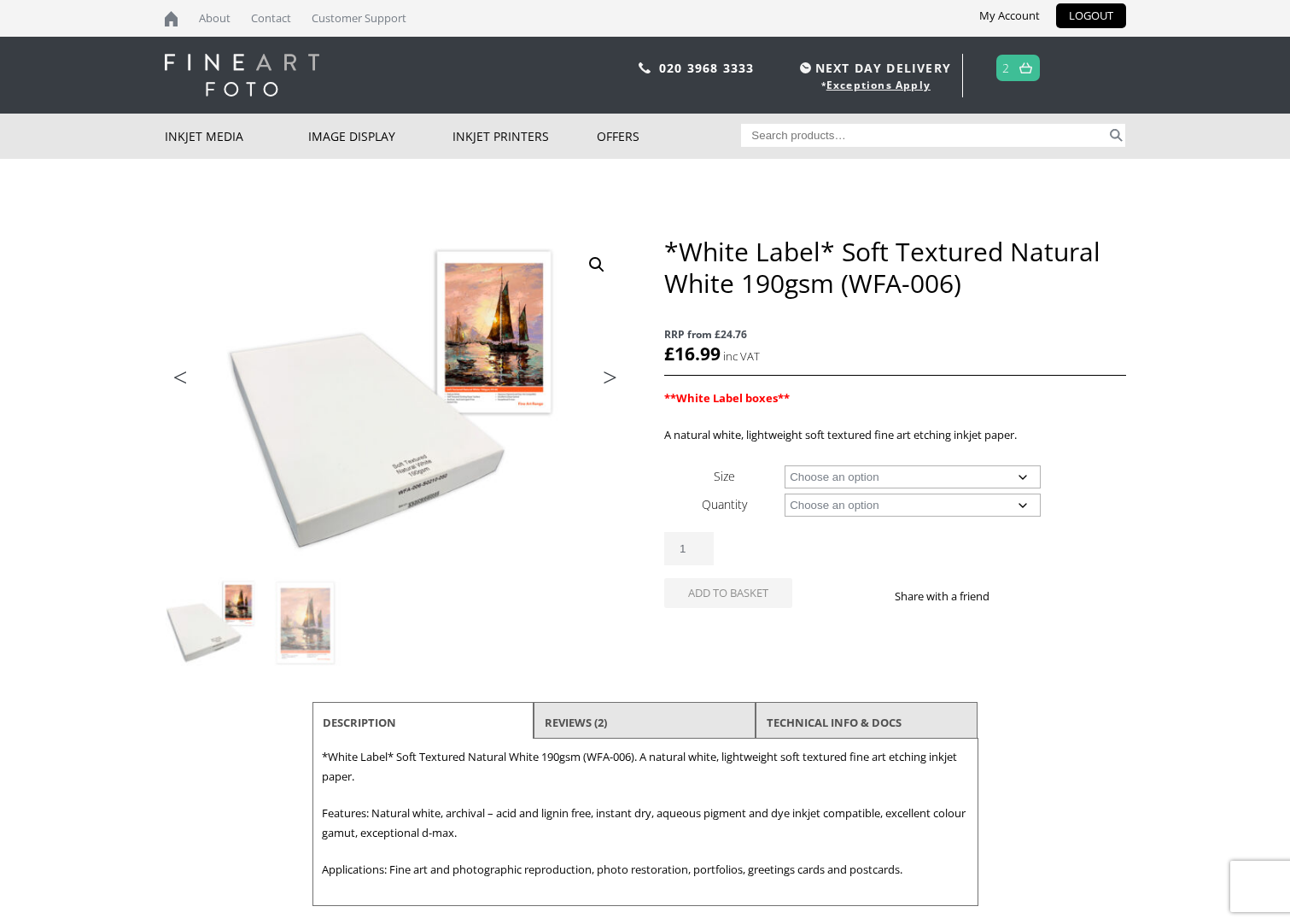
click at [1024, 477] on select "Choose an option A4 Sheet A3 Sheet A3+ Sheet A2 Sheet 17" Wide Roll 24" Wide Ro…" at bounding box center [912, 476] width 256 height 23
click at [784, 465] on select "Choose an option A4 Sheet A3 Sheet A3+ Sheet A2 Sheet 17" Wide Roll 24" Wide Ro…" at bounding box center [912, 476] width 256 height 23
select select "a4-sheet"
click at [1020, 501] on select "Choose an option 25 Sheets" at bounding box center [912, 504] width 256 height 23
select select "25-sheets"
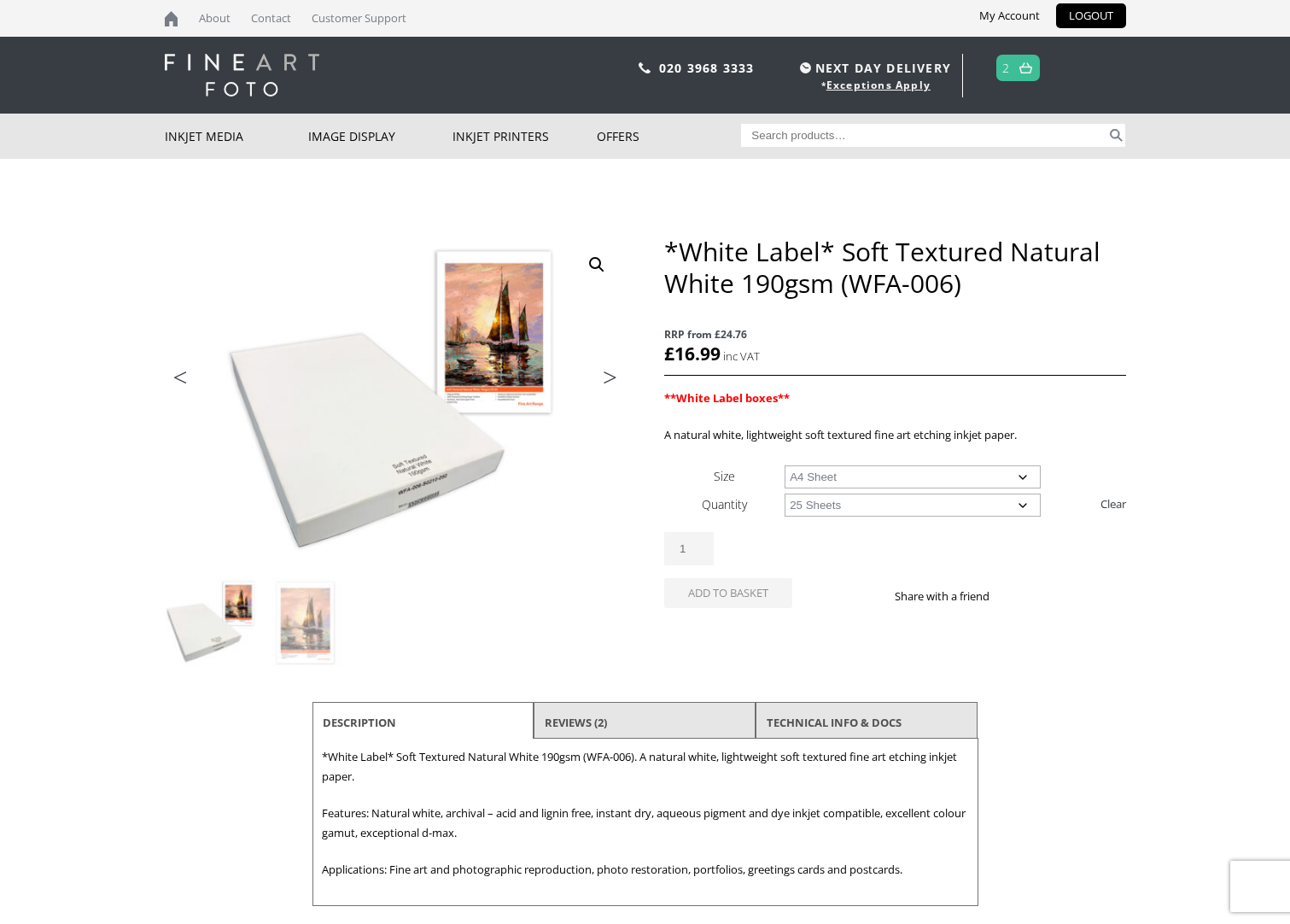
click at [784, 493] on select "Choose an option 25 Sheets" at bounding box center [912, 504] width 256 height 23
select select "a4-sheet"
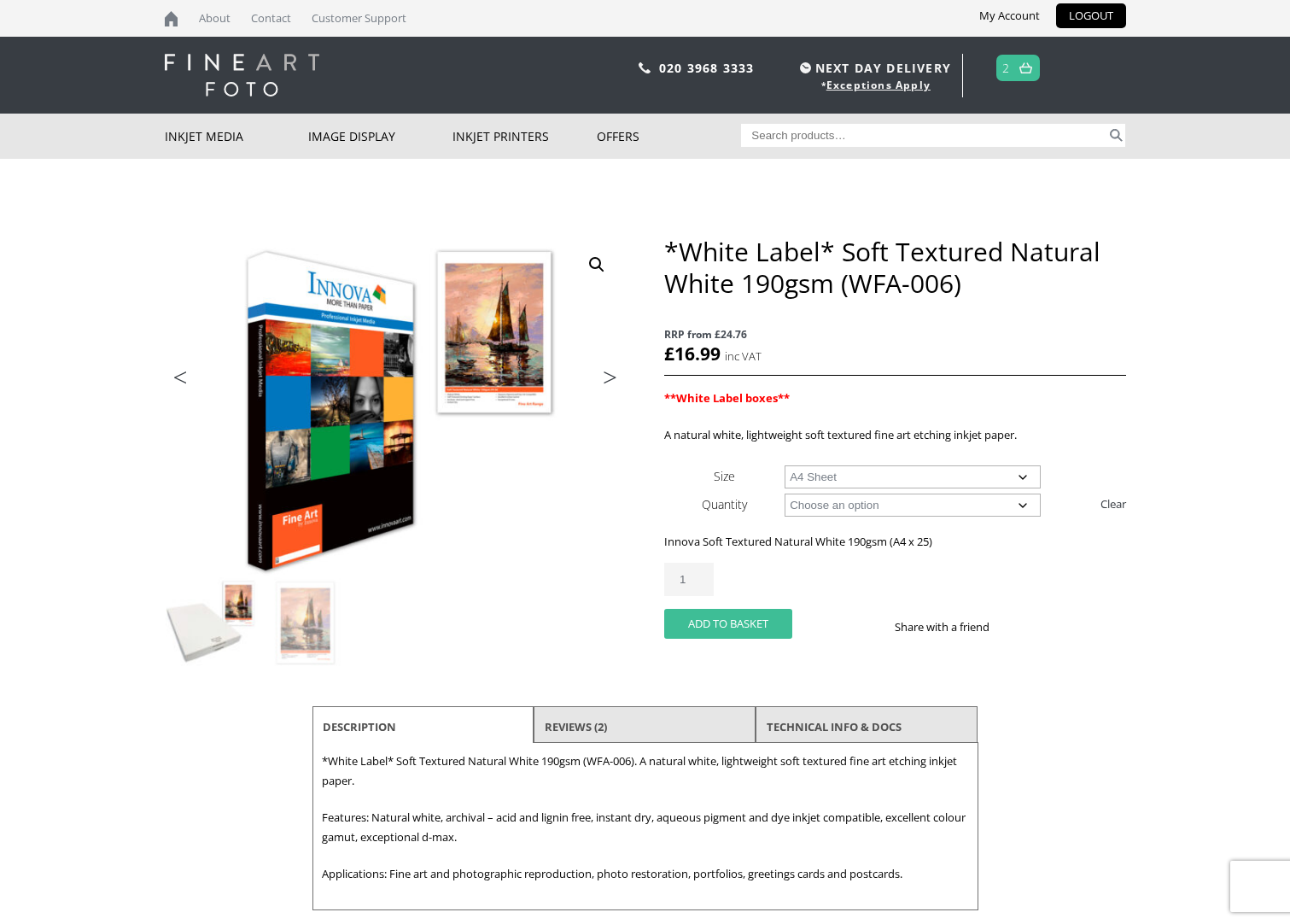
click at [732, 631] on button "Add to basket" at bounding box center [728, 623] width 128 height 30
select select "a4-sheet"
select select "25-sheets"
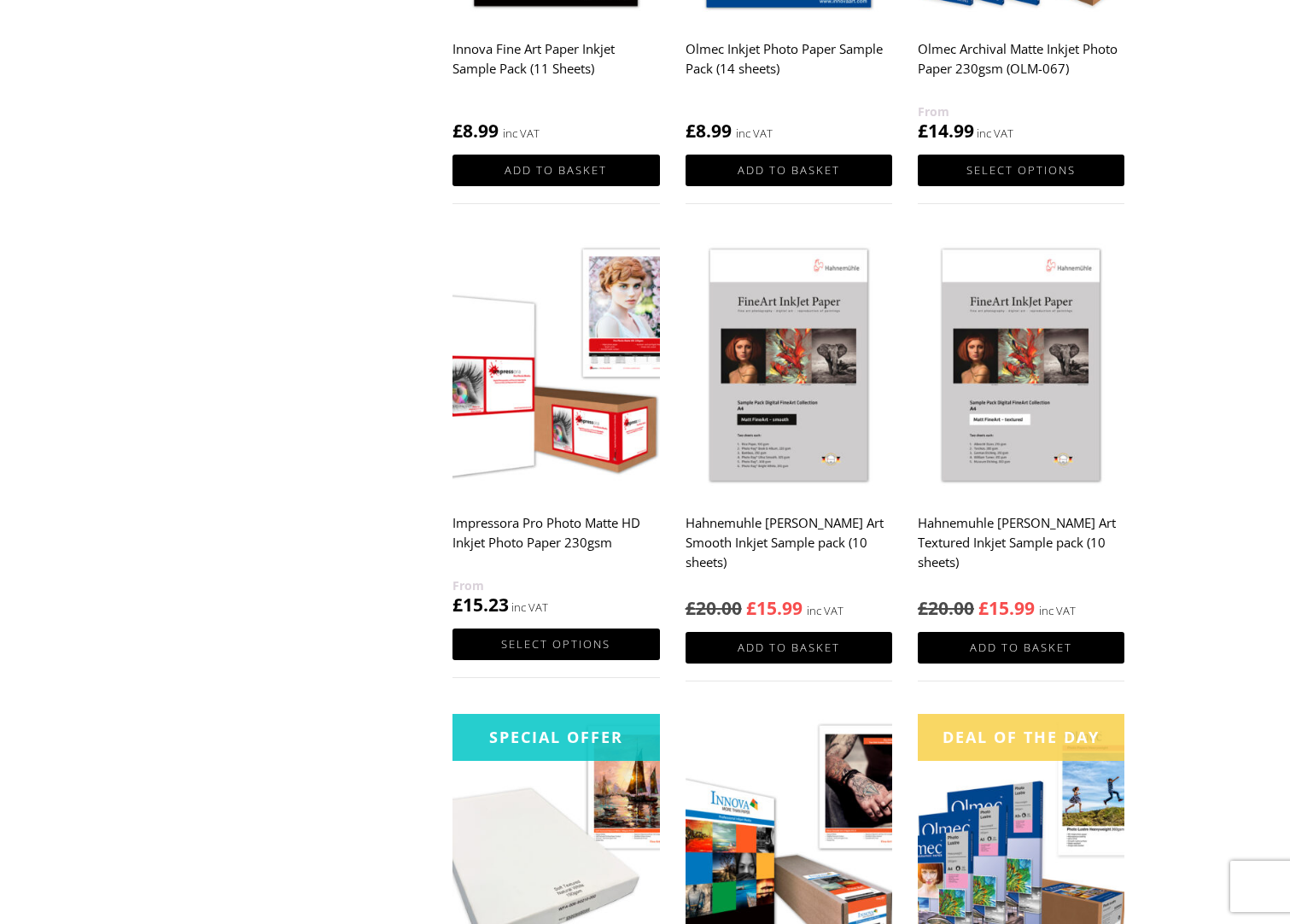
scroll to position [1025, 0]
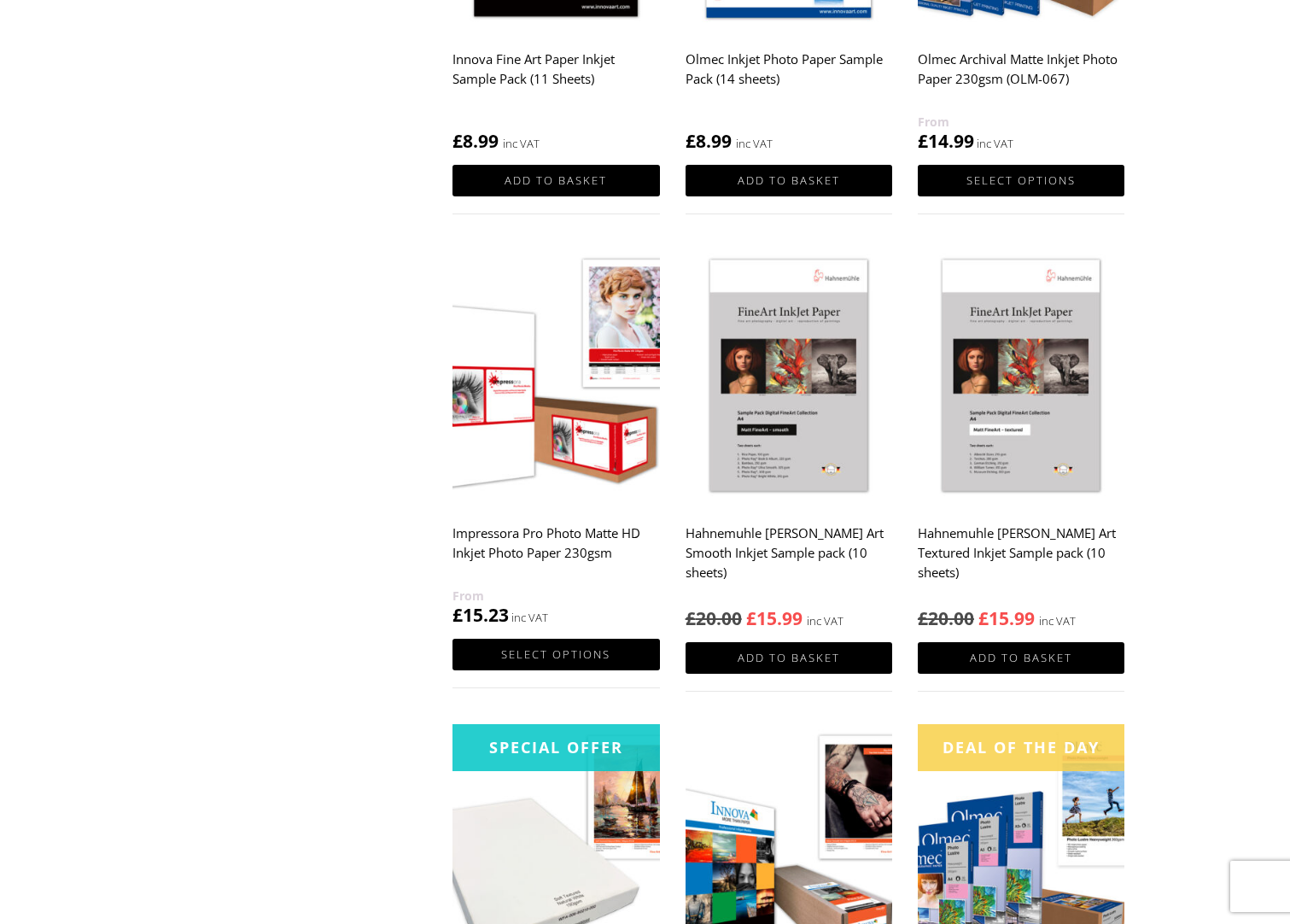
click at [1013, 475] on img at bounding box center [1021, 377] width 207 height 259
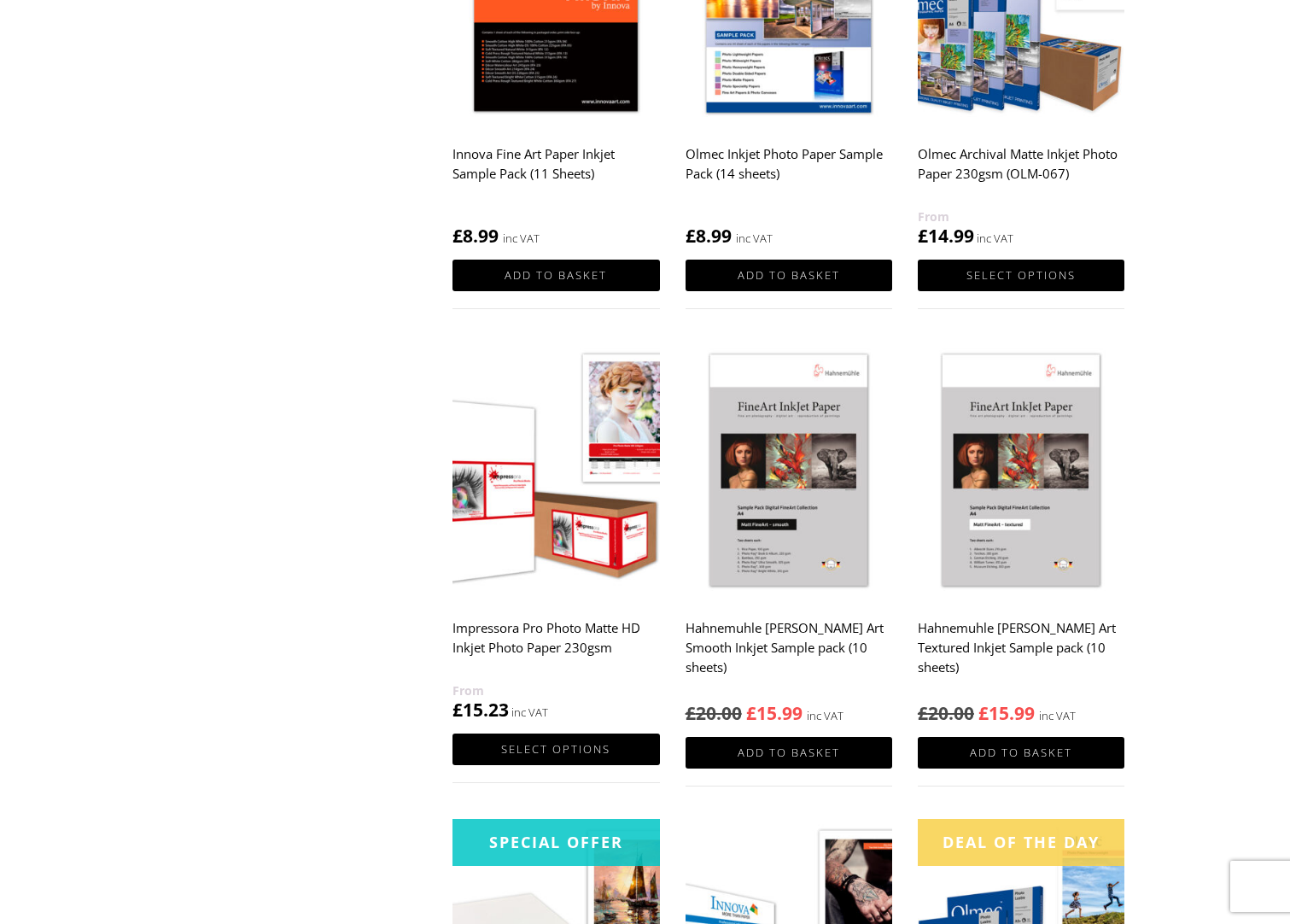
scroll to position [854, 0]
